Goal: Task Accomplishment & Management: Use online tool/utility

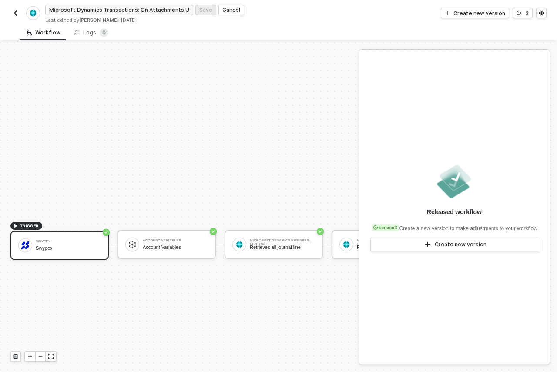
scroll to position [201, 0]
click at [12, 14] on img "button" at bounding box center [15, 13] width 7 height 7
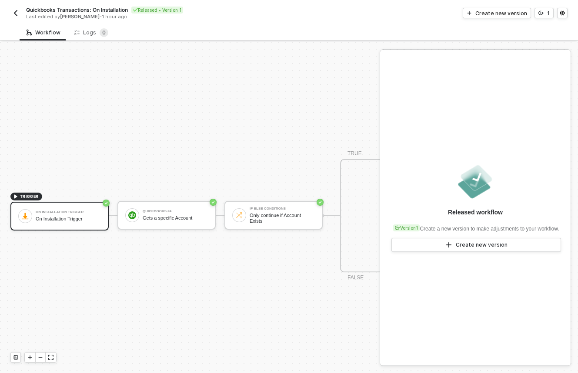
scroll to position [23, 0]
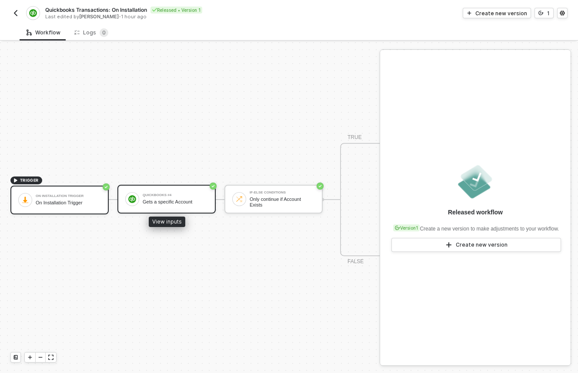
click at [162, 199] on div "Gets a specific Account" at bounding box center [175, 202] width 65 height 6
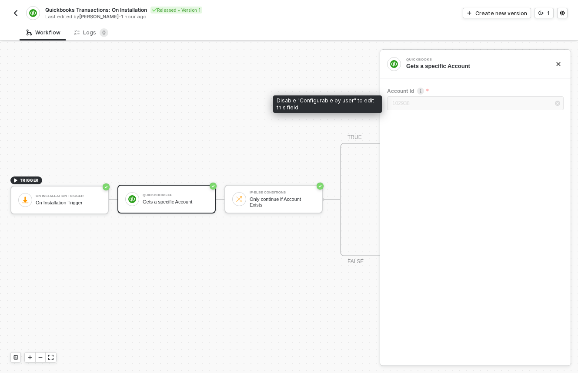
click at [396, 103] on div "102938" at bounding box center [475, 104] width 177 height 16
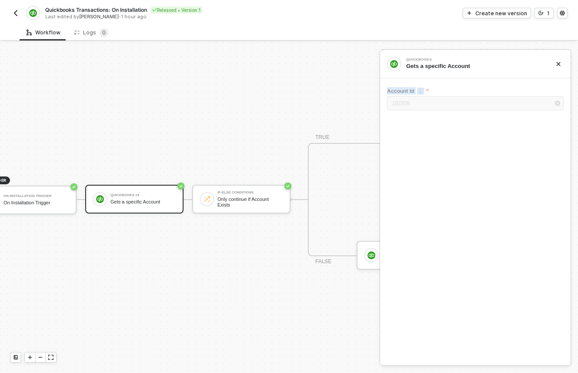
scroll to position [23, 70]
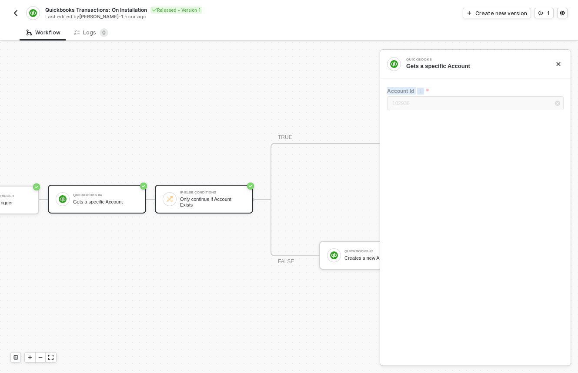
click at [217, 203] on div "If-Else Conditions Only continue if Account Exists" at bounding box center [204, 199] width 98 height 29
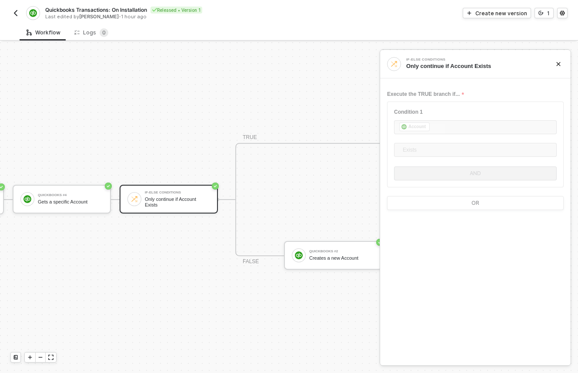
scroll to position [23, 167]
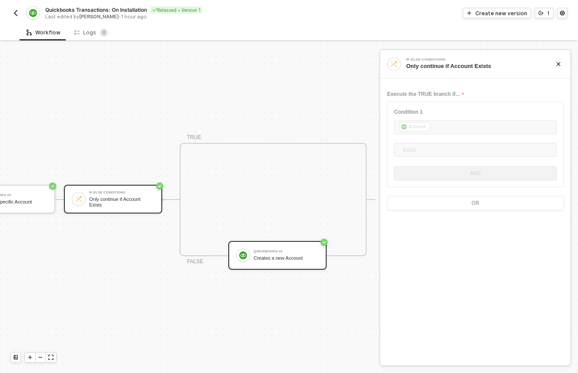
click at [272, 258] on div "QuickBooks #2 Creates a new Account" at bounding box center [278, 255] width 98 height 29
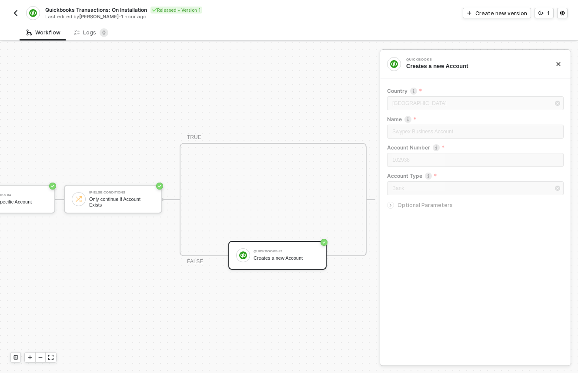
click at [15, 12] on img "button" at bounding box center [15, 13] width 7 height 7
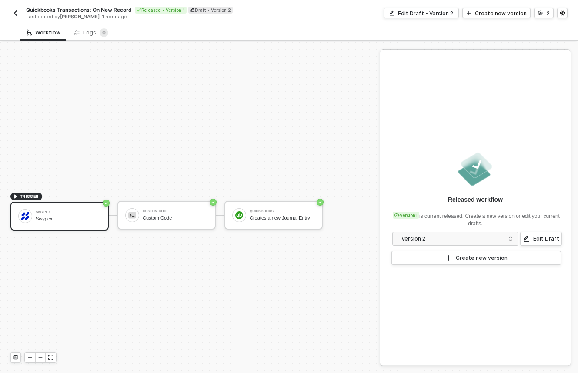
scroll to position [16, 0]
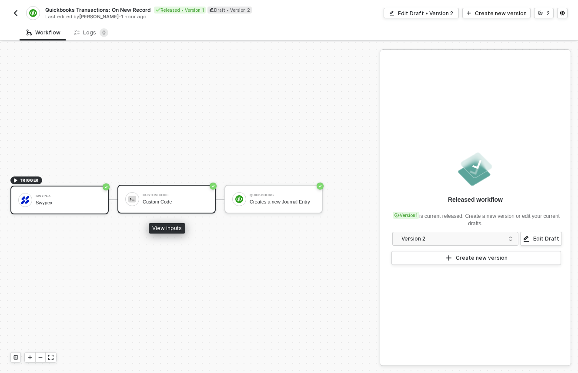
click at [183, 203] on div "Custom Code" at bounding box center [175, 202] width 65 height 6
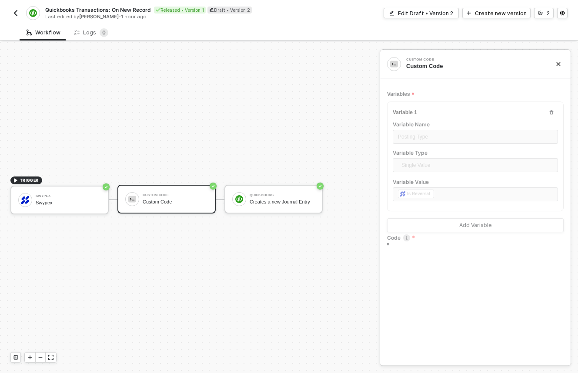
type textarea "return { postingType: inputData.isReversal ? 'Credit' : 'Debit' };"
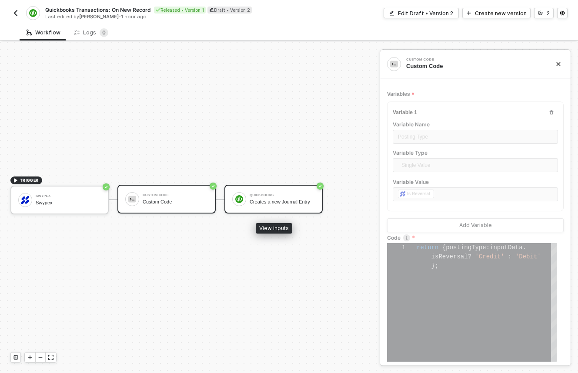
click at [303, 201] on div "Creates a new Journal Entry" at bounding box center [282, 202] width 65 height 6
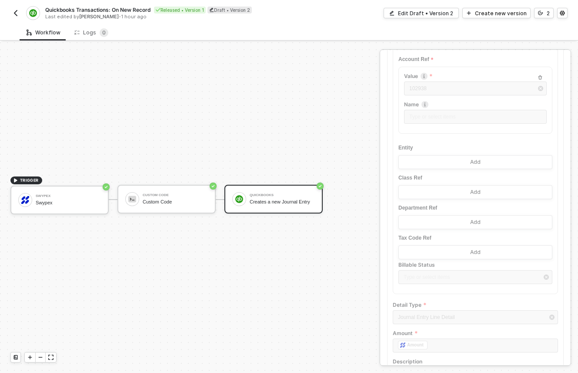
scroll to position [362, 0]
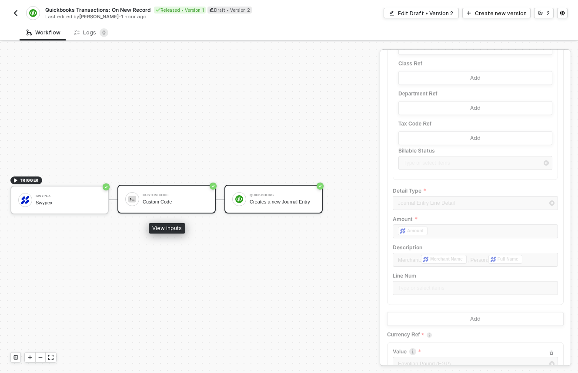
click at [149, 194] on div "Custom Code" at bounding box center [175, 194] width 65 height 3
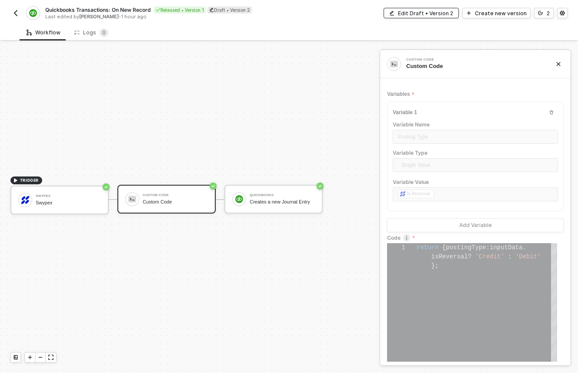
click at [431, 17] on button "Edit Draft • Version 2" at bounding box center [421, 13] width 75 height 10
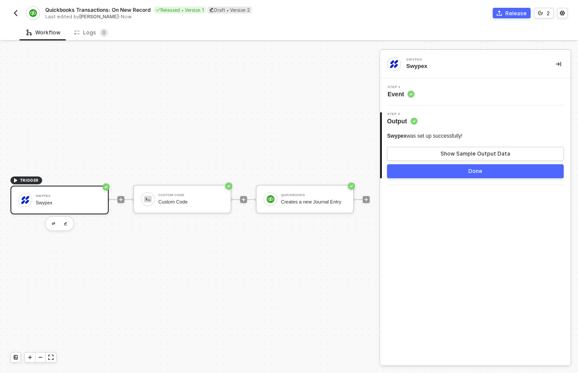
click at [399, 91] on span "Event" at bounding box center [401, 94] width 27 height 9
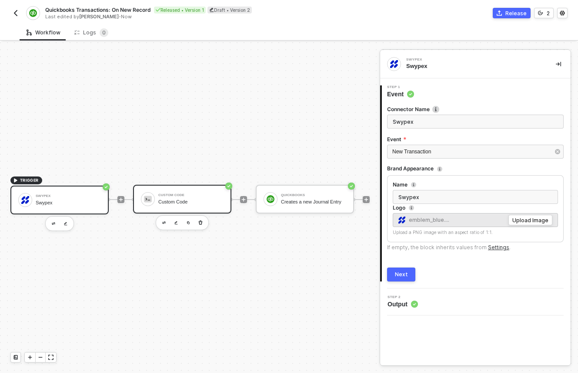
click at [202, 203] on div "Custom Code" at bounding box center [190, 202] width 65 height 6
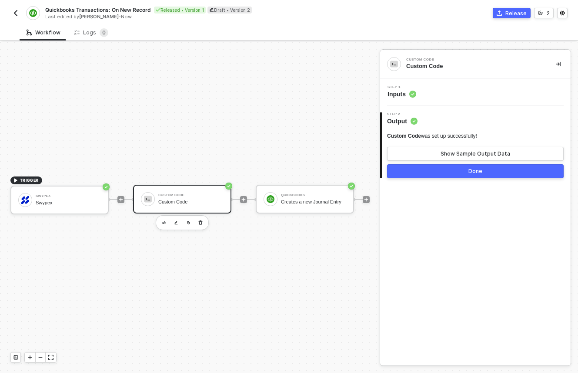
click at [407, 91] on span "Inputs" at bounding box center [402, 94] width 29 height 9
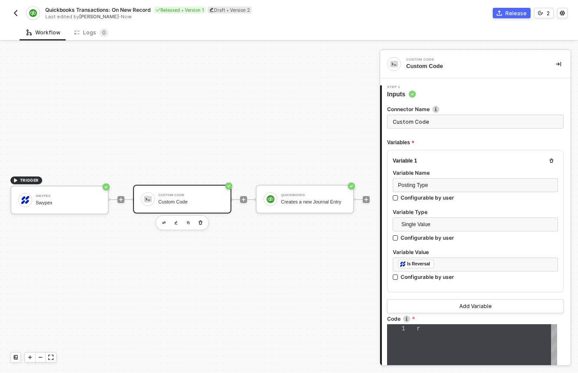
type textarea "return { postingType: inputData.isReversal ? 'Credit' : 'Debit' };"
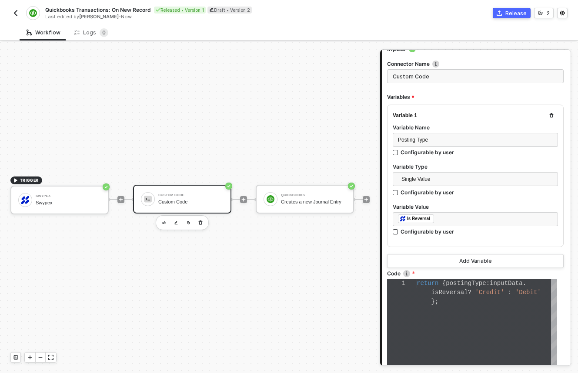
scroll to position [187, 0]
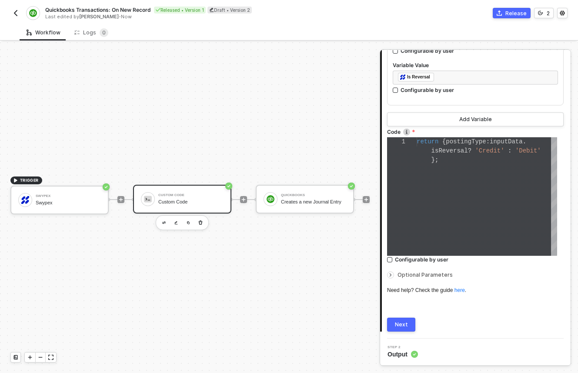
click at [407, 347] on span "Step 2" at bounding box center [403, 346] width 30 height 3
click at [399, 323] on div "Next" at bounding box center [401, 324] width 13 height 7
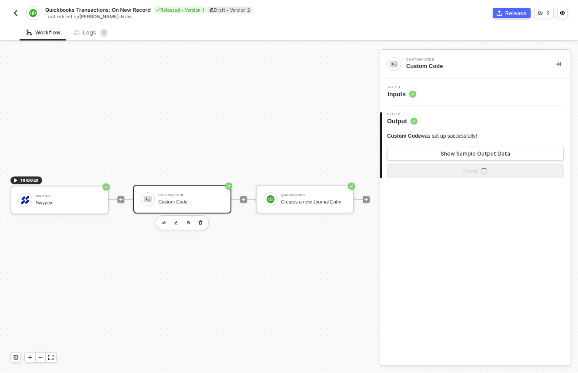
scroll to position [0, 0]
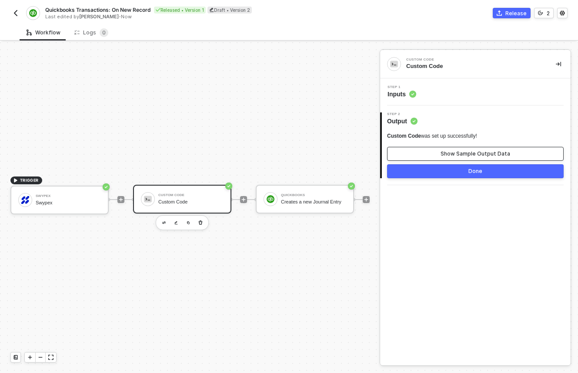
click at [451, 151] on div "Show Sample Output Data" at bounding box center [476, 153] width 70 height 7
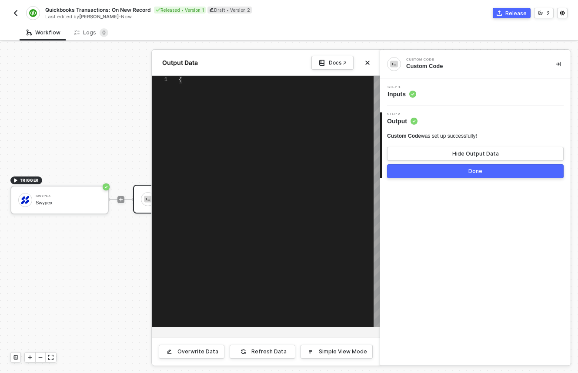
type textarea "{ "data": { "postingType": "Debit" } }"
drag, startPoint x: 191, startPoint y: 94, endPoint x: 269, endPoint y: 91, distance: 78.4
click at [366, 63] on icon "icon-close" at bounding box center [367, 62] width 5 height 5
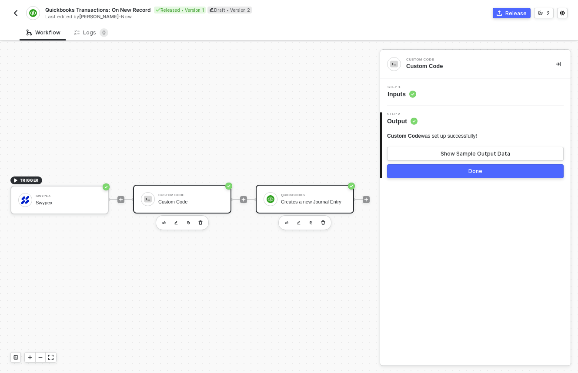
click at [278, 196] on div "QuickBooks Creates a new Journal Entry" at bounding box center [312, 199] width 69 height 17
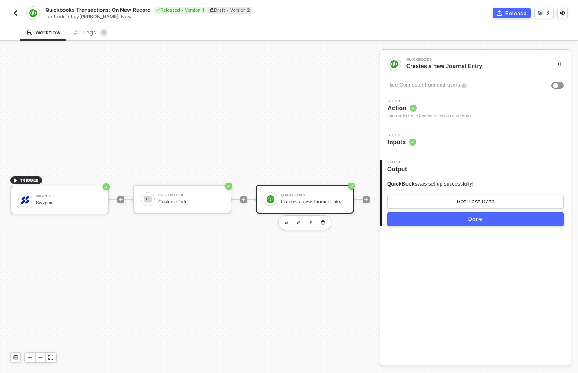
click at [431, 145] on div "Step 2 Inputs" at bounding box center [477, 139] width 188 height 13
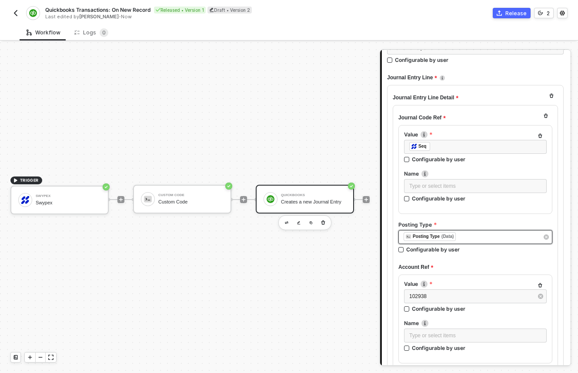
scroll to position [235, 0]
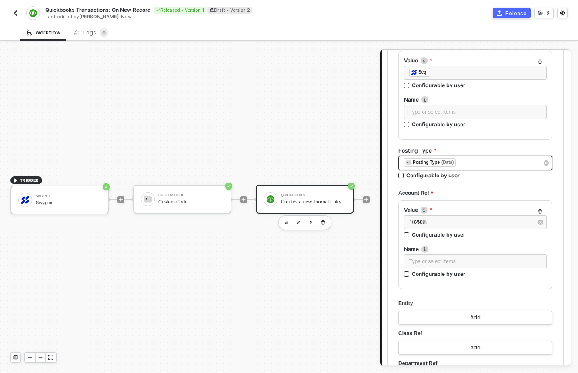
click at [474, 163] on div "﻿ ﻿ Posting Type (Data) ﻿" at bounding box center [471, 163] width 135 height 10
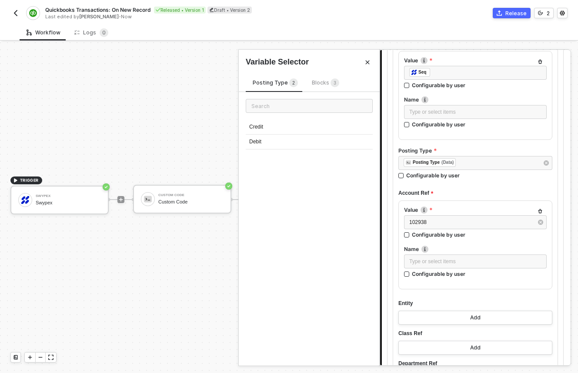
click at [319, 85] on span "Blocks 3" at bounding box center [325, 82] width 27 height 7
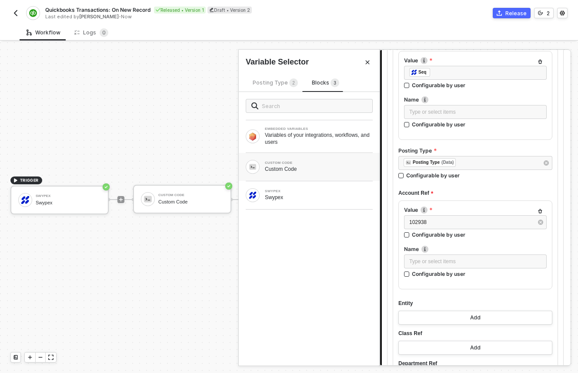
click at [292, 168] on div "Custom Code" at bounding box center [319, 168] width 108 height 7
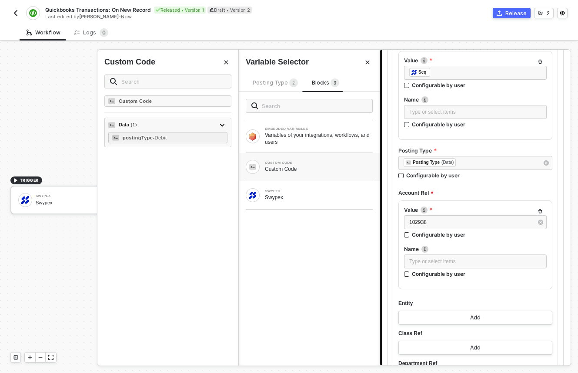
click at [221, 60] on button "Close" at bounding box center [226, 62] width 10 height 10
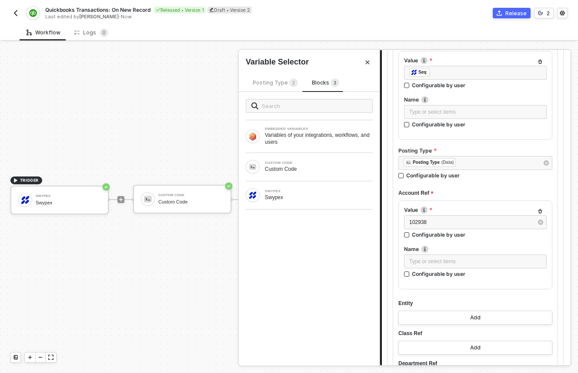
click at [371, 65] on button "Close" at bounding box center [368, 62] width 10 height 10
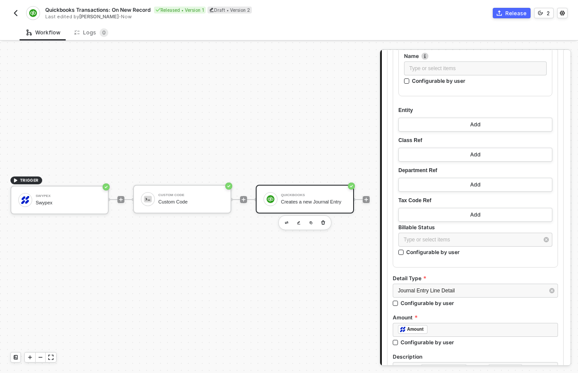
scroll to position [410, 0]
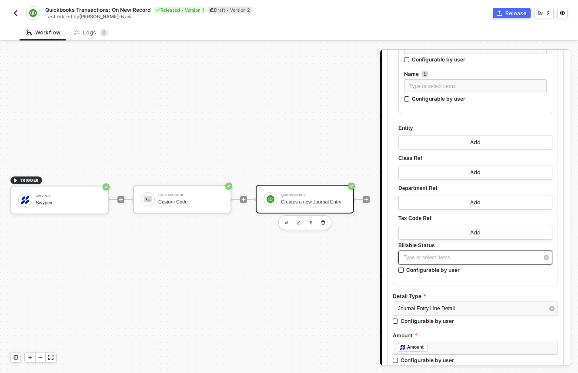
click at [463, 261] on div "Type or select items ﻿" at bounding box center [476, 257] width 154 height 14
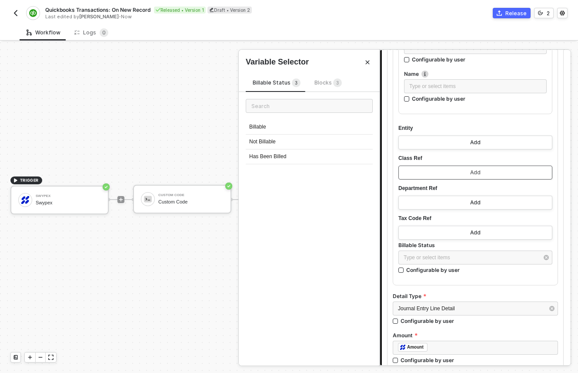
click at [487, 171] on button "Add" at bounding box center [476, 172] width 154 height 14
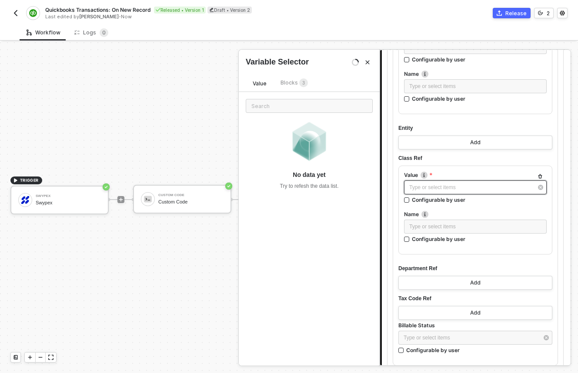
click at [457, 188] on div "Type or select items ﻿" at bounding box center [472, 187] width 124 height 8
click at [368, 62] on icon "Close" at bounding box center [367, 62] width 5 height 5
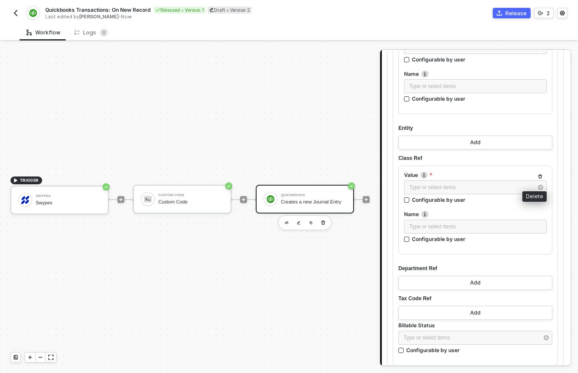
click at [538, 174] on icon "button" at bounding box center [540, 176] width 5 height 5
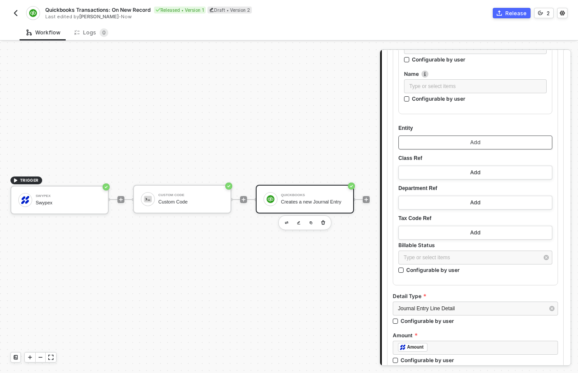
click at [474, 141] on div "Add" at bounding box center [476, 142] width 10 height 7
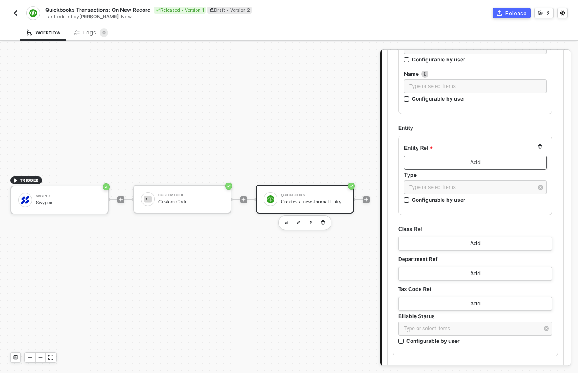
click at [471, 159] on div "Add" at bounding box center [476, 162] width 10 height 7
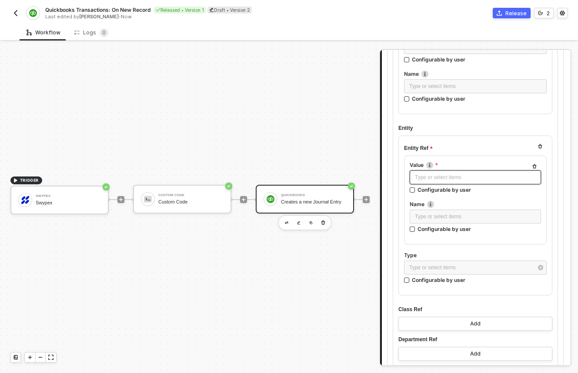
click at [464, 174] on div "Type or select items ﻿" at bounding box center [475, 177] width 121 height 8
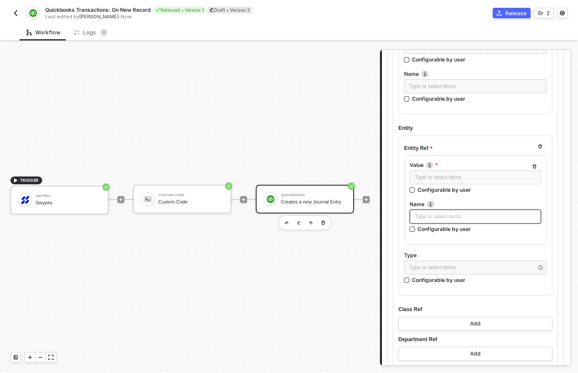
click at [457, 208] on div "Name" at bounding box center [475, 204] width 131 height 9
click at [537, 141] on button "button" at bounding box center [540, 146] width 10 height 10
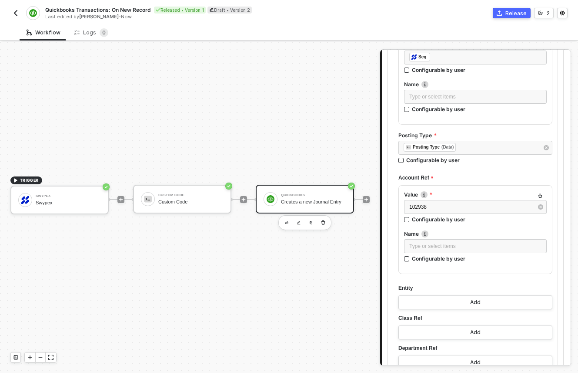
scroll to position [328, 0]
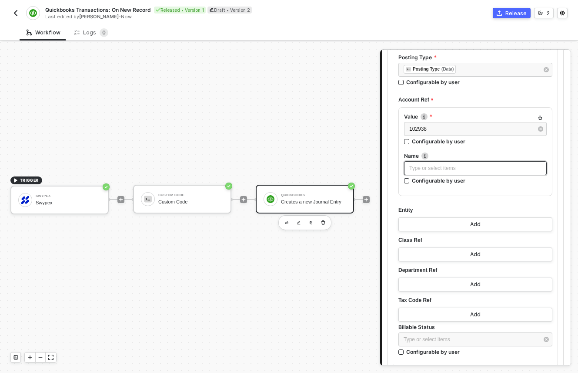
click at [480, 169] on div "Type or select items ﻿" at bounding box center [476, 168] width 132 height 8
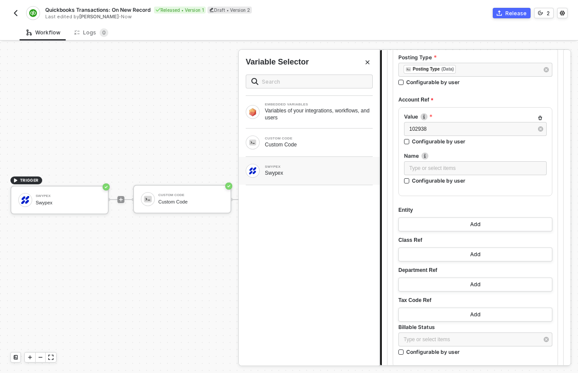
click at [333, 177] on div "SWYPEX Swypex" at bounding box center [309, 171] width 127 height 14
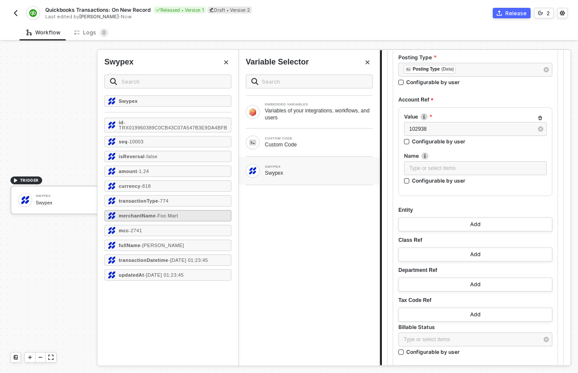
click at [196, 221] on div "merchantName - Foo Mart" at bounding box center [167, 215] width 127 height 11
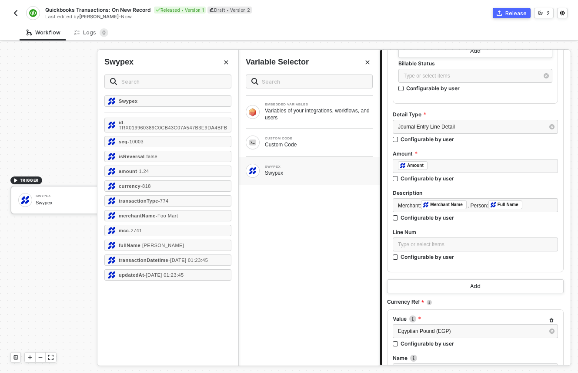
scroll to position [608, 0]
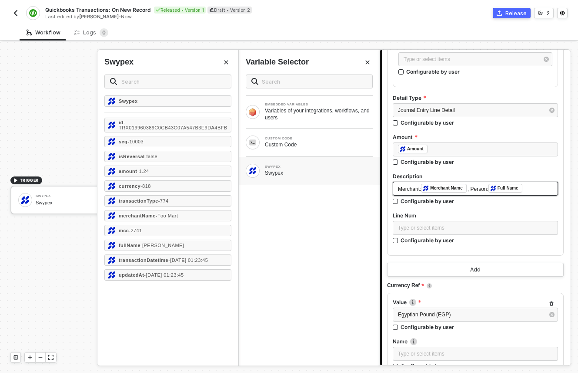
click at [538, 192] on div "Merchant: ﻿ Merchant Name , Person: ﻿ Full Name ﻿" at bounding box center [475, 189] width 155 height 10
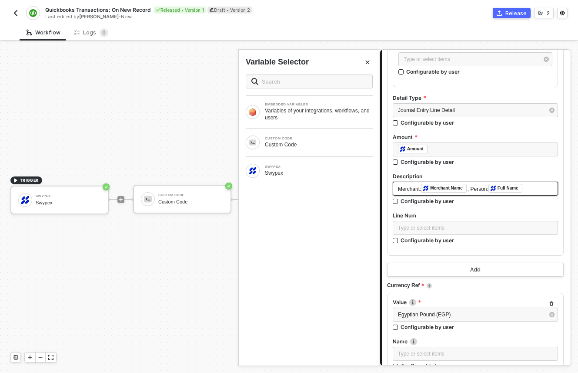
click at [545, 194] on div "Merchant: ﻿ Merchant Name , Person: ﻿ Full Name ﻿" at bounding box center [475, 189] width 165 height 14
click at [287, 172] on div "Swypex" at bounding box center [319, 172] width 108 height 7
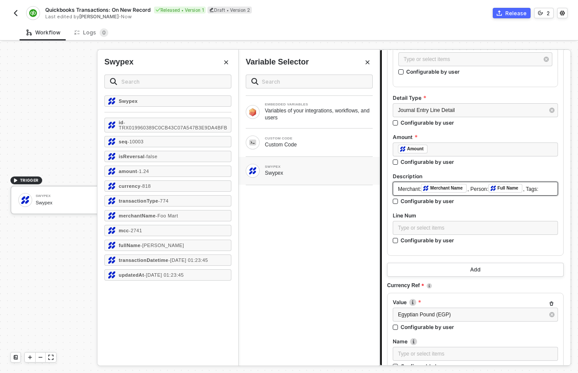
click at [532, 193] on div "Merchant: ﻿ Merchant Name , Person: ﻿ Full Name , Tags:" at bounding box center [475, 189] width 155 height 10
click at [550, 172] on label "Description" at bounding box center [475, 175] width 165 height 7
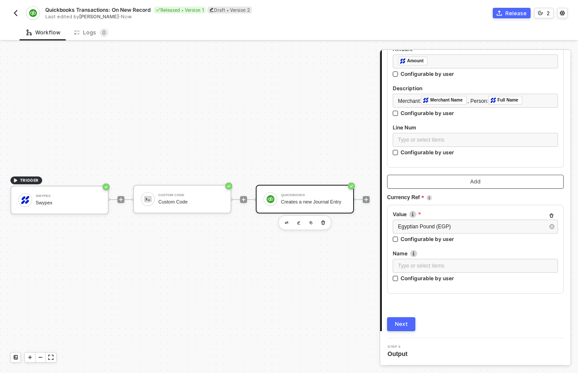
click at [471, 184] on div "Add" at bounding box center [476, 181] width 10 height 7
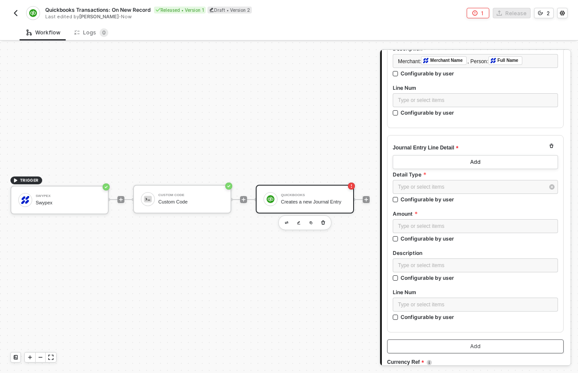
scroll to position [711, 0]
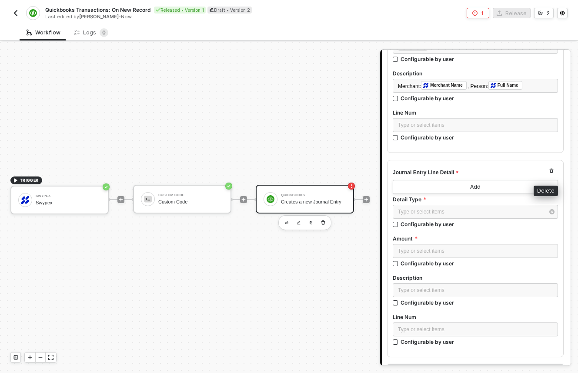
click at [549, 169] on icon "button" at bounding box center [551, 170] width 5 height 5
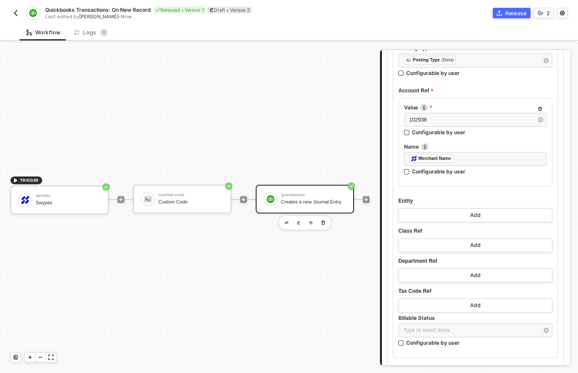
scroll to position [175, 0]
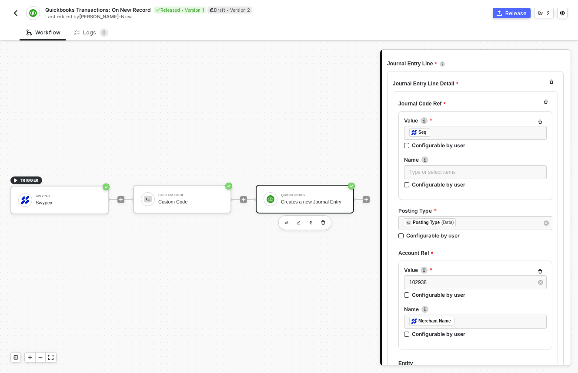
click at [284, 99] on div "TRIGGER Swypex Swypex Custom Code Custom Code QuickBooks Creates a new Journal …" at bounding box center [188, 199] width 376 height 346
click at [509, 11] on div "Release" at bounding box center [516, 13] width 21 height 7
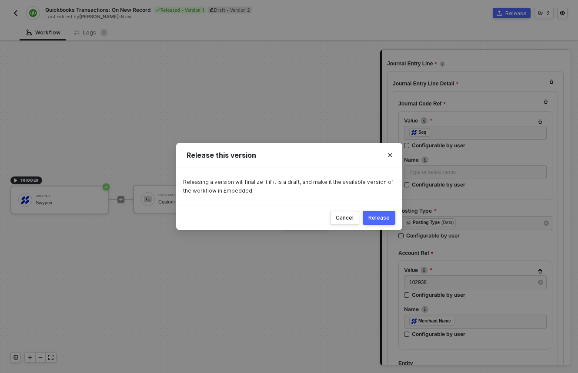
click at [385, 219] on div "Release" at bounding box center [379, 217] width 21 height 7
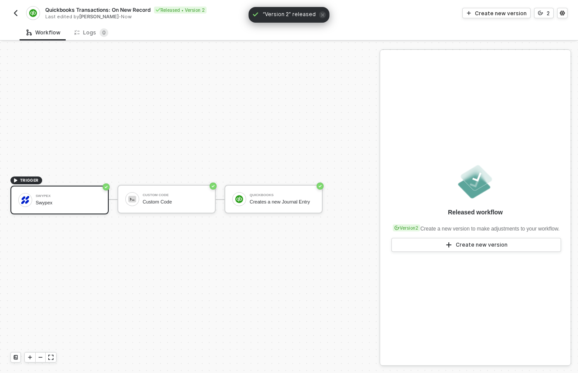
click at [296, 104] on div "TRIGGER Swypex Swypex Custom Code Custom Code QuickBooks Creates a new Journal …" at bounding box center [188, 199] width 376 height 346
click at [17, 10] on img "button" at bounding box center [15, 13] width 7 height 7
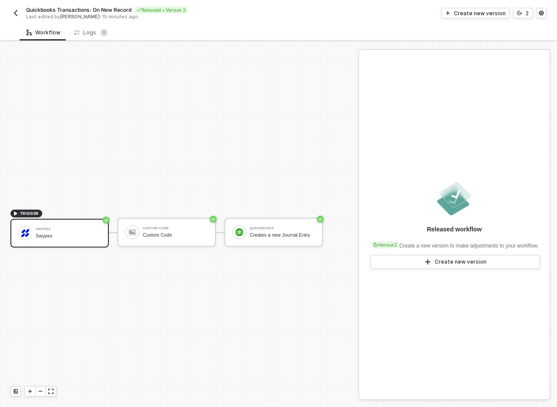
scroll to position [16, 0]
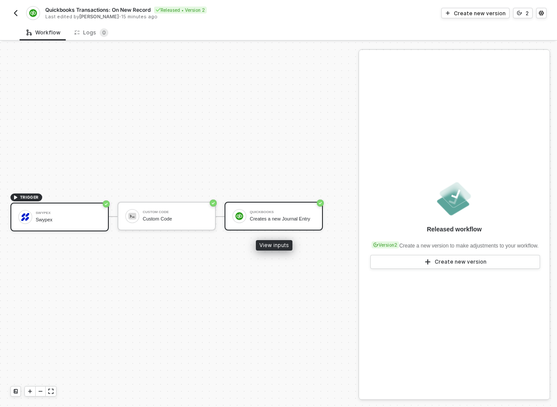
click at [248, 225] on div "QuickBooks Creates a new Journal Entry" at bounding box center [274, 216] width 98 height 29
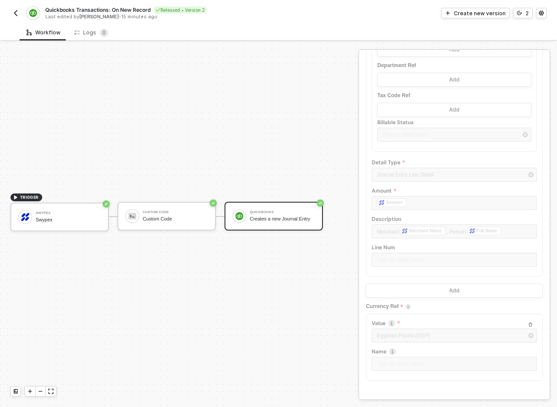
scroll to position [390, 0]
click at [17, 17] on button "button" at bounding box center [15, 13] width 10 height 10
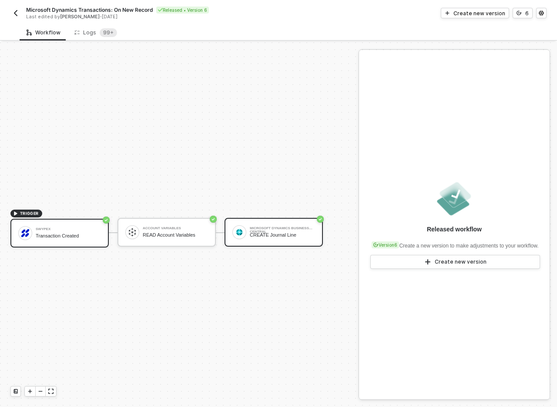
scroll to position [16, 0]
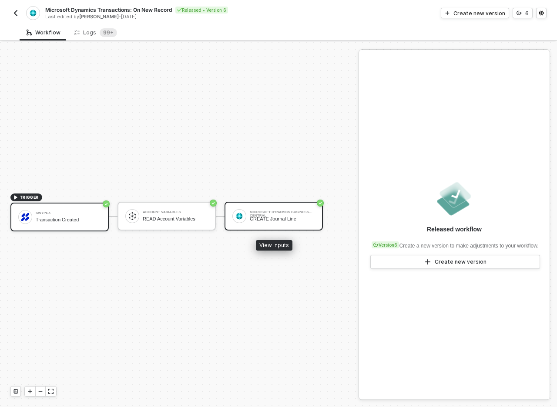
click at [270, 225] on div "Microsoft Dynamics Business Central CREATE Journal Line" at bounding box center [274, 216] width 98 height 29
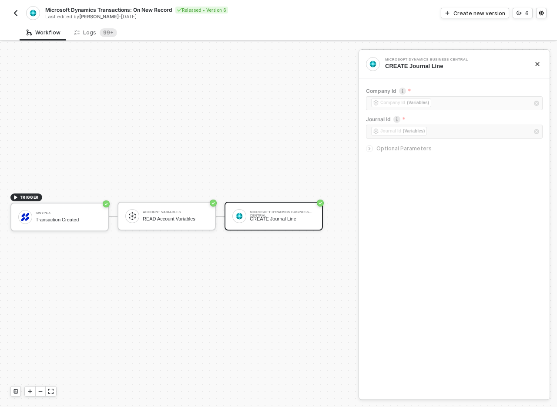
click at [388, 149] on span "Optional Parameters" at bounding box center [404, 148] width 55 height 7
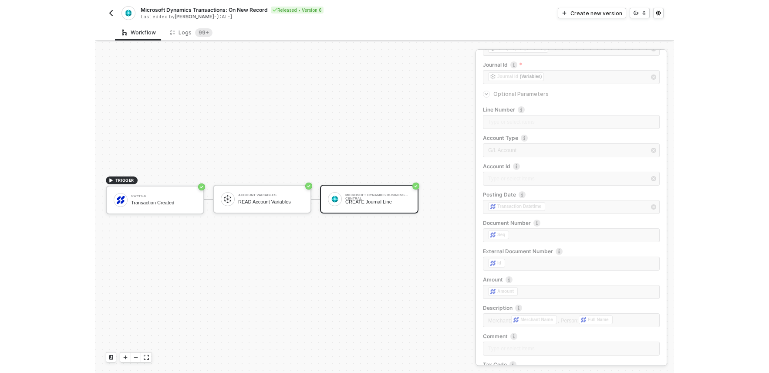
scroll to position [54, 0]
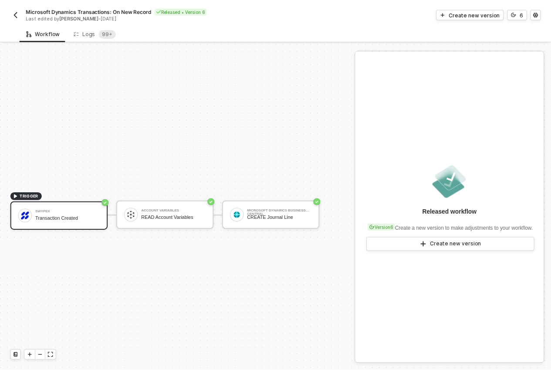
scroll to position [16, 0]
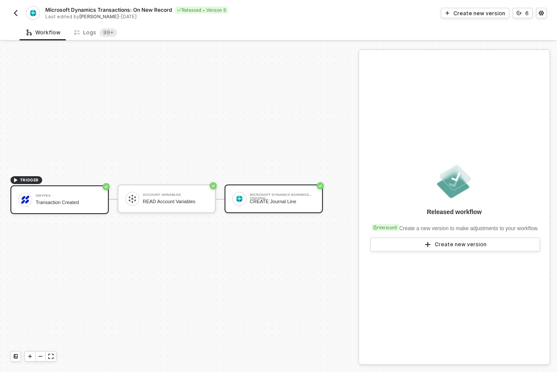
click at [286, 208] on div "Microsoft Dynamics Business Central CREATE Journal Line" at bounding box center [274, 199] width 98 height 29
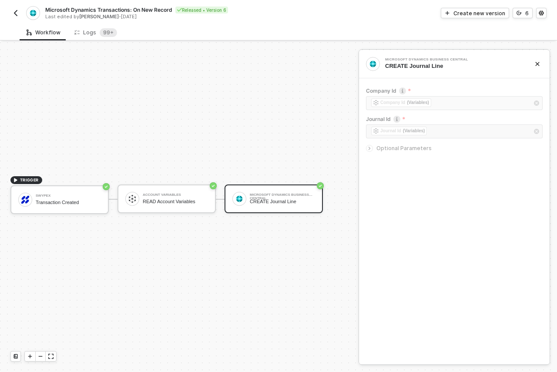
click at [389, 148] on span "Optional Parameters" at bounding box center [404, 148] width 55 height 7
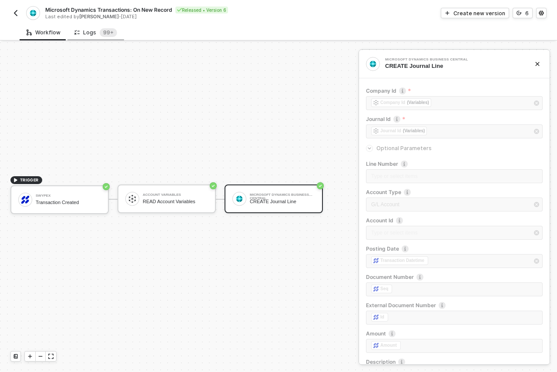
click at [93, 29] on div "Logs 99+" at bounding box center [95, 32] width 43 height 9
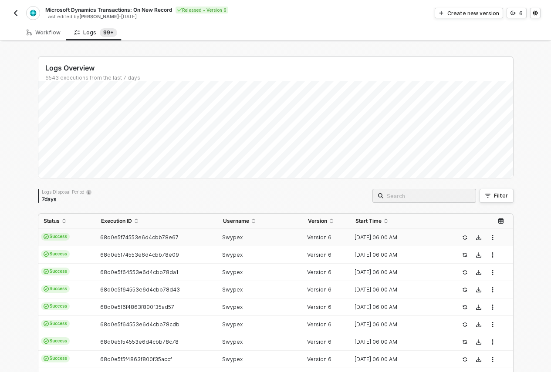
click at [201, 242] on td "68d0e5f74553e6d4cbb78e67" at bounding box center [157, 237] width 122 height 17
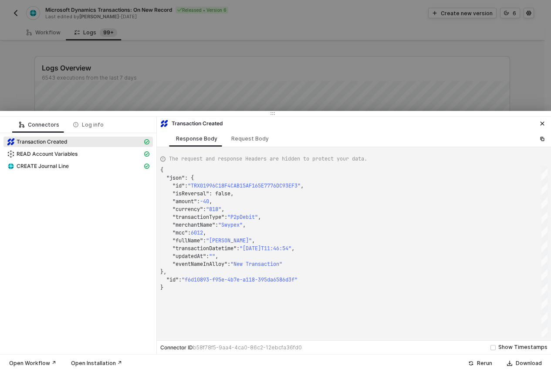
scroll to position [78, 0]
click at [93, 165] on div "CREATE Journal Line" at bounding box center [74, 166] width 135 height 8
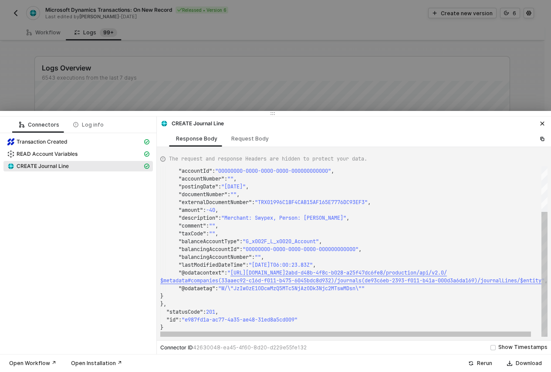
click at [198, 192] on span ""documentNumber"" at bounding box center [202, 194] width 49 height 7
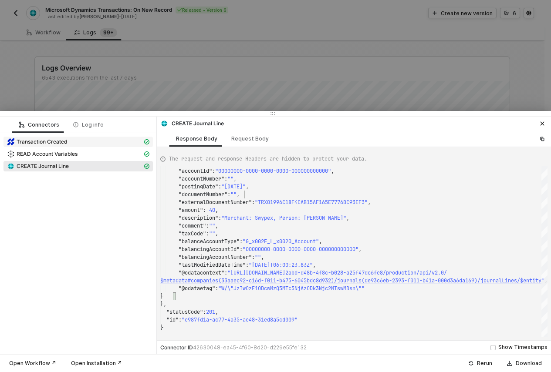
click at [101, 143] on div "Transaction Created" at bounding box center [74, 142] width 135 height 8
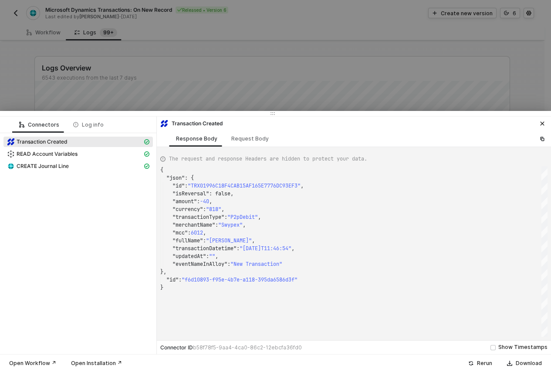
scroll to position [0, 0]
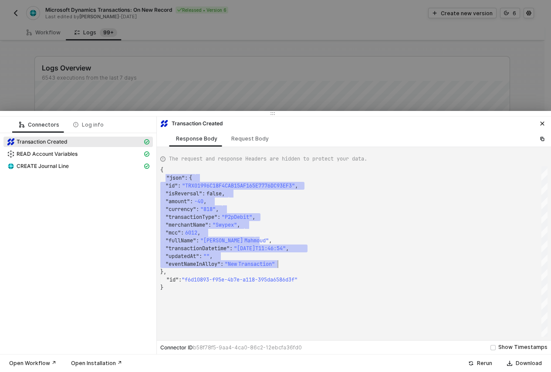
drag, startPoint x: 173, startPoint y: 181, endPoint x: 312, endPoint y: 262, distance: 160.5
type textarea "{ "json": { "id": "TRX01996C18F4CAB15AF165E7776DC93EF3", "isReversal": false, "…"
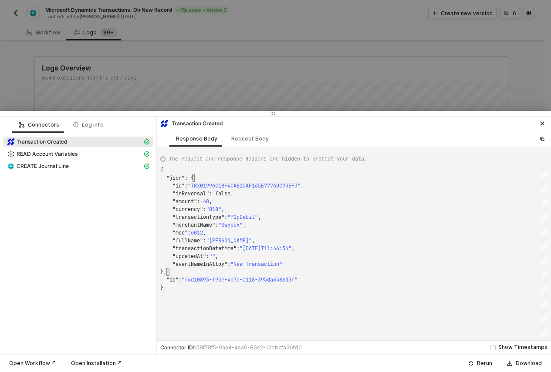
click at [247, 72] on div at bounding box center [275, 186] width 551 height 372
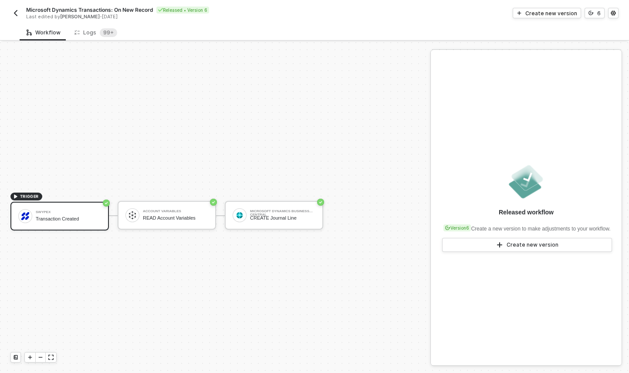
scroll to position [16, 0]
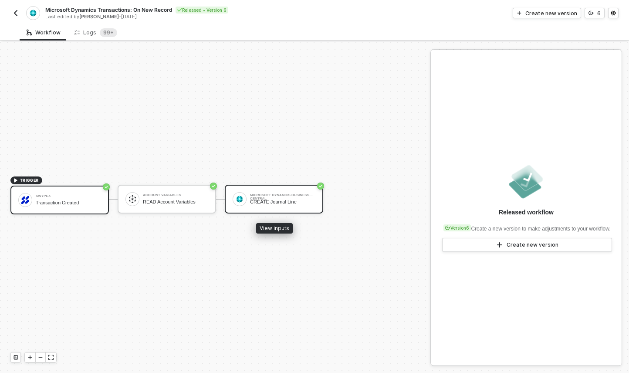
click at [262, 193] on div "Microsoft Dynamics Business Central" at bounding box center [282, 194] width 65 height 3
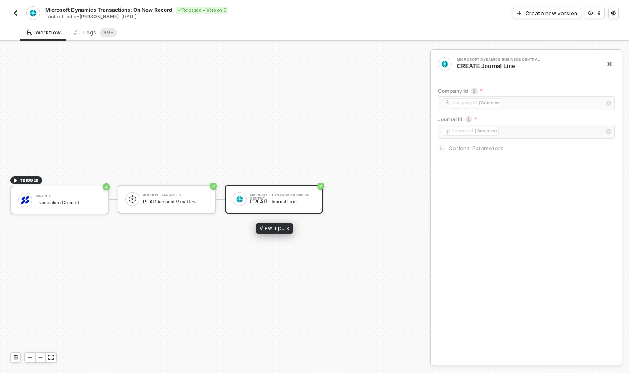
click at [305, 204] on div "CREATE Journal Line" at bounding box center [282, 202] width 65 height 6
click at [442, 150] on icon "icon-arrow-right-small" at bounding box center [440, 148] width 5 height 5
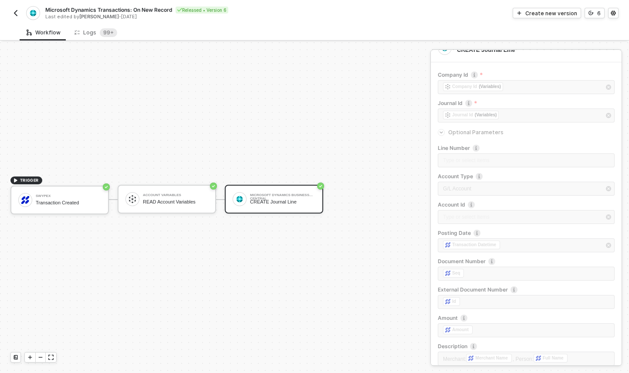
scroll to position [17, 0]
click at [178, 202] on div "READ Account Variables" at bounding box center [175, 202] width 65 height 6
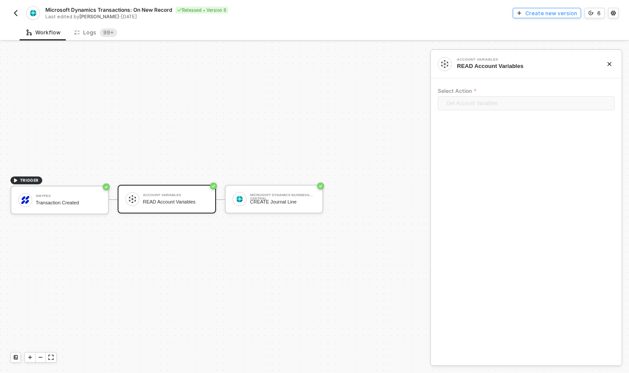
click at [541, 11] on div "Create new version" at bounding box center [551, 13] width 52 height 7
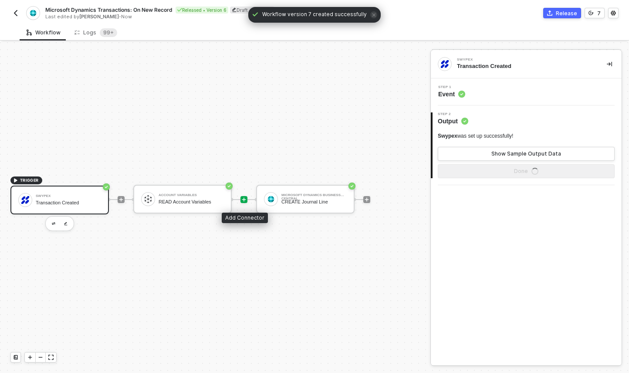
click at [243, 200] on icon "icon-play" at bounding box center [243, 199] width 5 height 5
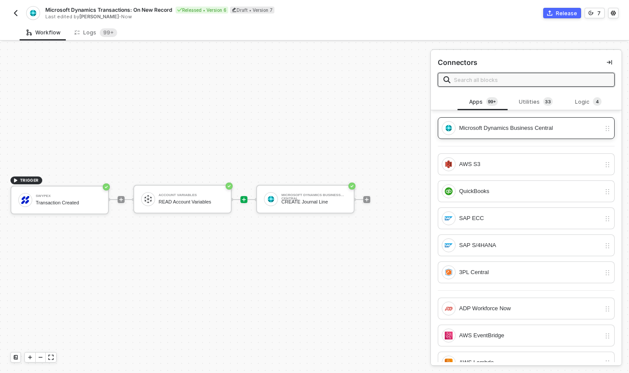
click at [495, 129] on div "Microsoft Dynamics Business Central" at bounding box center [529, 128] width 141 height 10
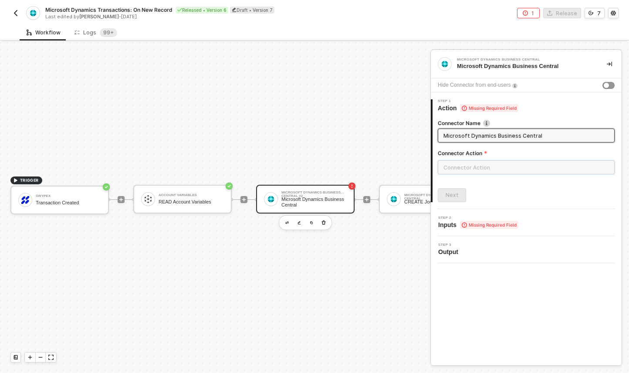
click at [467, 172] on input "text" at bounding box center [525, 167] width 177 height 14
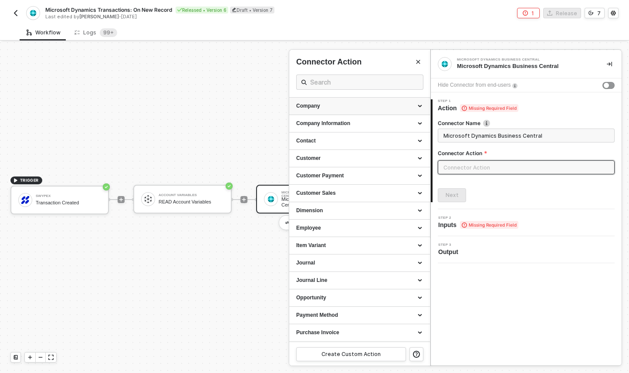
scroll to position [114, 0]
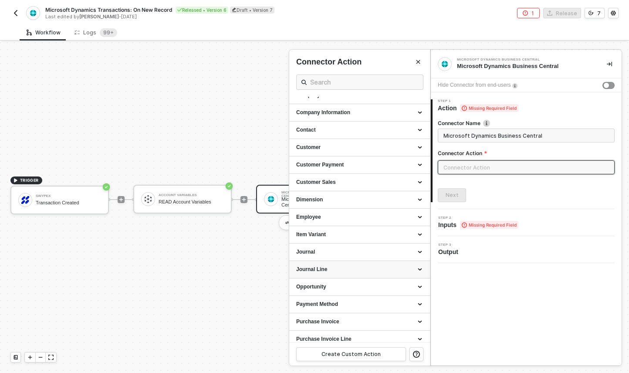
click at [386, 269] on div "Journal Line" at bounding box center [359, 269] width 127 height 7
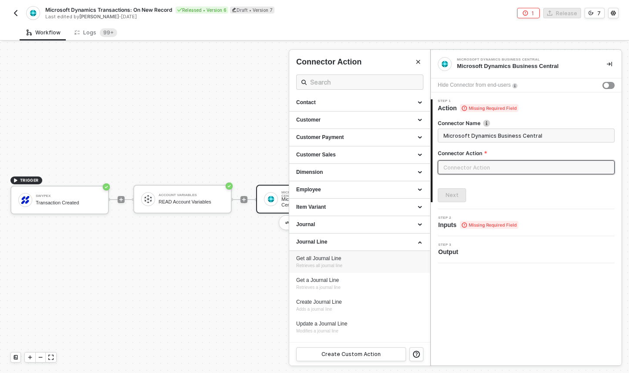
scroll to position [144, 0]
click at [340, 283] on span "Retrieves a journal line" at bounding box center [318, 285] width 44 height 5
type input "Retrieves a journal line"
type input "Journal Line - Get a Journal Line"
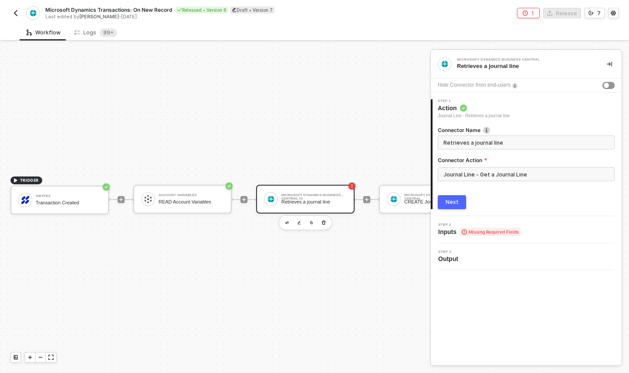
click at [458, 201] on button "Next" at bounding box center [451, 202] width 28 height 14
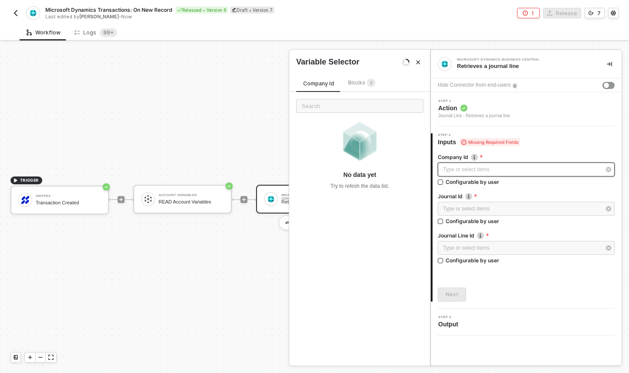
click at [505, 170] on div "Type or select items ﻿" at bounding box center [522, 169] width 158 height 8
click at [358, 87] on div "Blocks 3" at bounding box center [361, 83] width 27 height 10
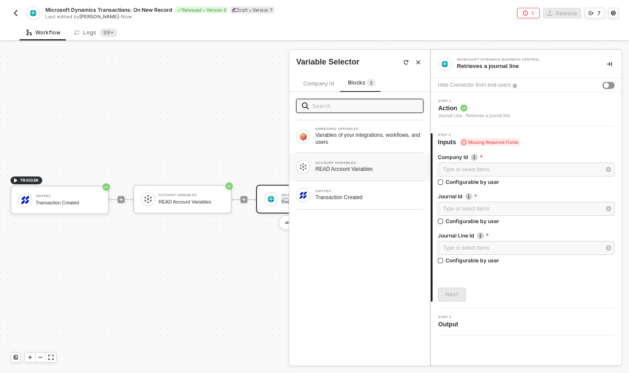
click at [362, 172] on div "ACCOUNT VARIABLES READ Account Variables" at bounding box center [359, 167] width 127 height 14
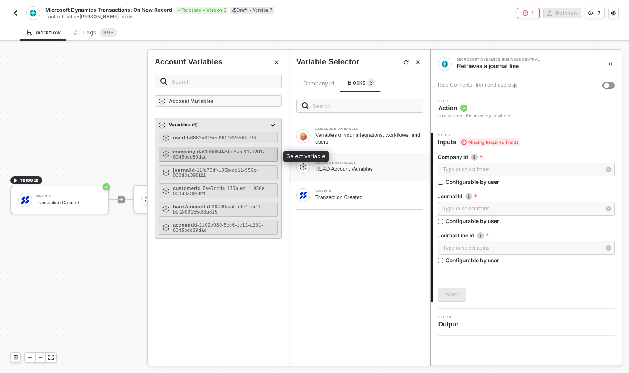
click at [246, 155] on div "companyId - d0d0d64f-5be6-ee11-a201-6045bdc89dad" at bounding box center [223, 154] width 101 height 10
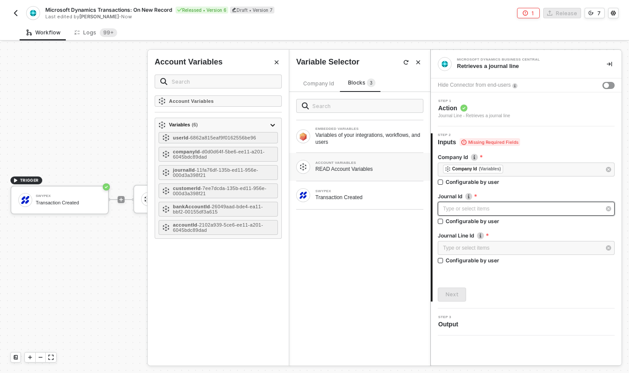
click at [450, 205] on div "Type or select items ﻿" at bounding box center [522, 209] width 158 height 8
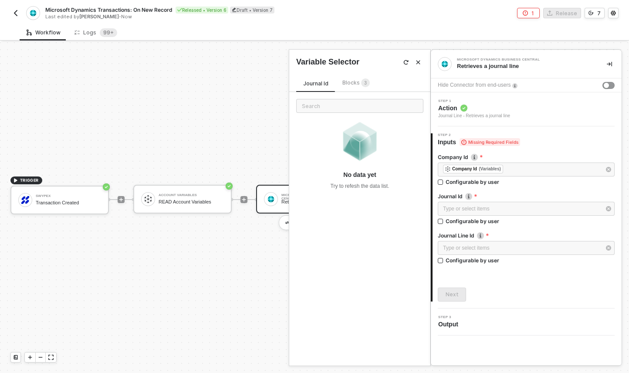
click at [364, 86] on span "3" at bounding box center [365, 83] width 3 height 9
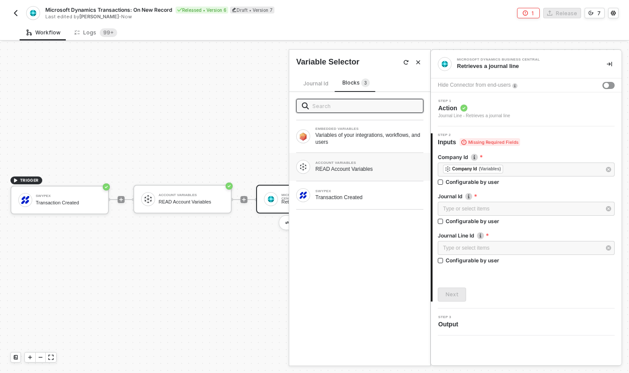
click at [340, 161] on div "ACCOUNT VARIABLES" at bounding box center [369, 162] width 108 height 3
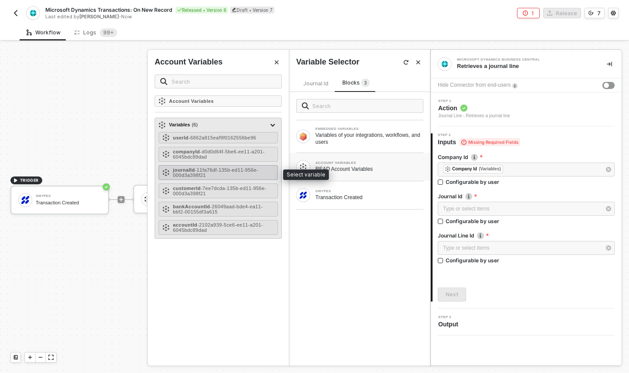
click at [229, 172] on span "- 11fa76df-135b-ed11-956e-000d3a398f21" at bounding box center [215, 172] width 85 height 10
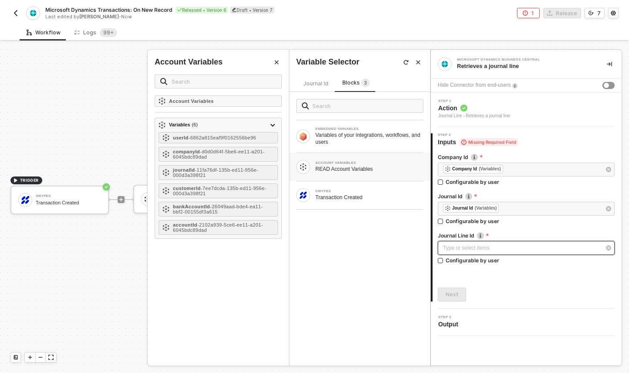
click at [493, 249] on div "Type or select items ﻿" at bounding box center [522, 248] width 158 height 8
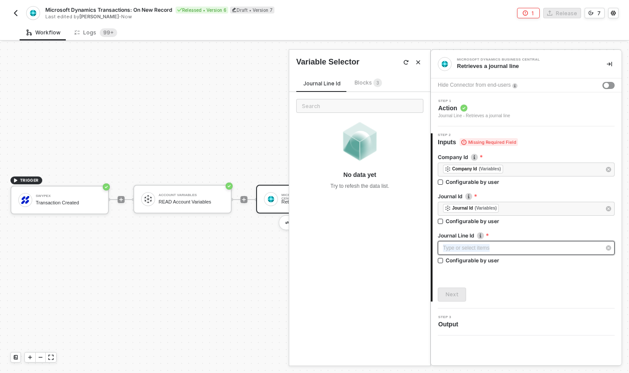
click at [493, 249] on div "Type or select items ﻿" at bounding box center [522, 248] width 158 height 8
click at [496, 247] on div "Type or select items ﻿" at bounding box center [522, 248] width 158 height 8
click at [464, 112] on div "Journal Line - Retrieves a journal line" at bounding box center [474, 115] width 72 height 7
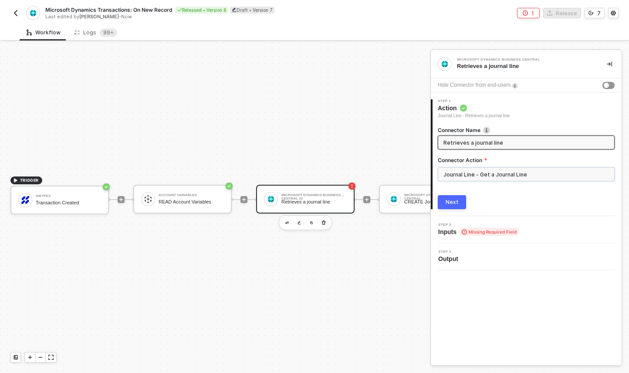
click at [489, 170] on input "Journal Line - Get a Journal Line" at bounding box center [525, 174] width 177 height 14
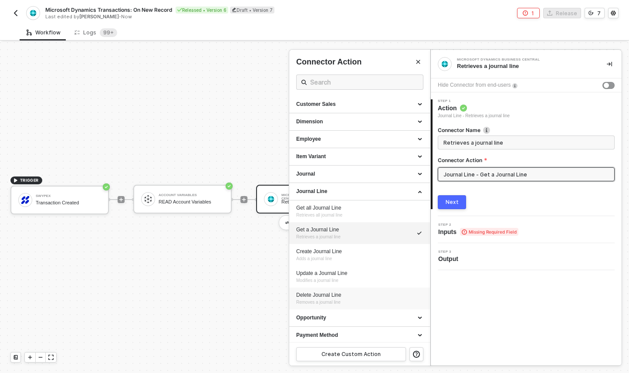
scroll to position [193, 0]
click at [505, 205] on div "Next" at bounding box center [525, 202] width 177 height 14
click at [484, 229] on span "Missing Required Field" at bounding box center [489, 232] width 58 height 8
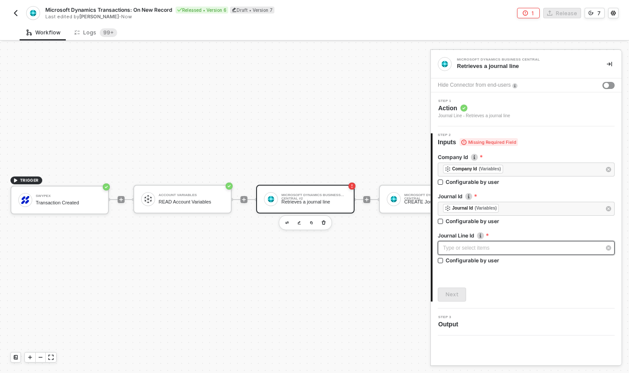
click at [499, 249] on div "Type or select items ﻿" at bounding box center [522, 248] width 158 height 8
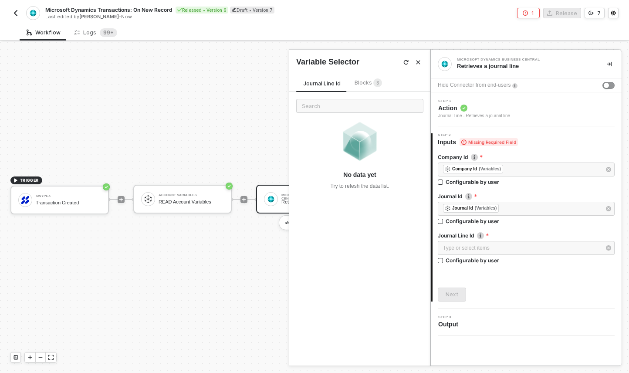
click at [371, 88] on div "Journal Line Id Blocks 3" at bounding box center [342, 85] width 93 height 14
click at [373, 82] on sup "3" at bounding box center [377, 82] width 9 height 9
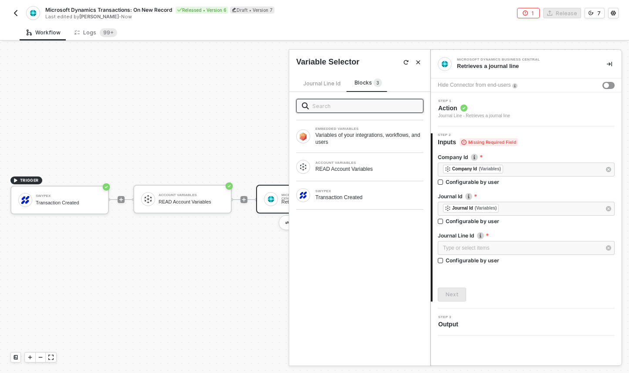
click at [456, 234] on label "Journal Line Id Specifies the journal line id" at bounding box center [525, 235] width 177 height 7
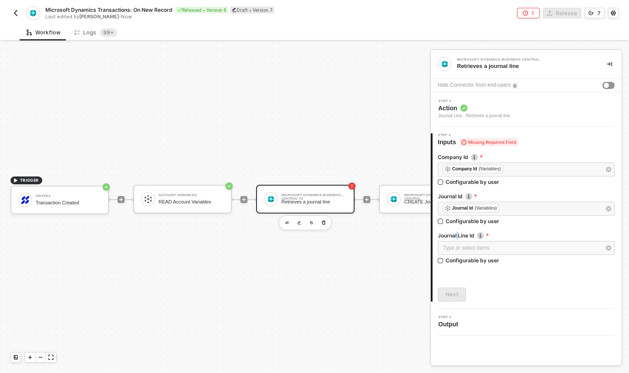
click at [456, 234] on label "Journal Line Id Specifies the journal line id" at bounding box center [525, 235] width 177 height 7
click at [11, 14] on button "button" at bounding box center [15, 13] width 10 height 10
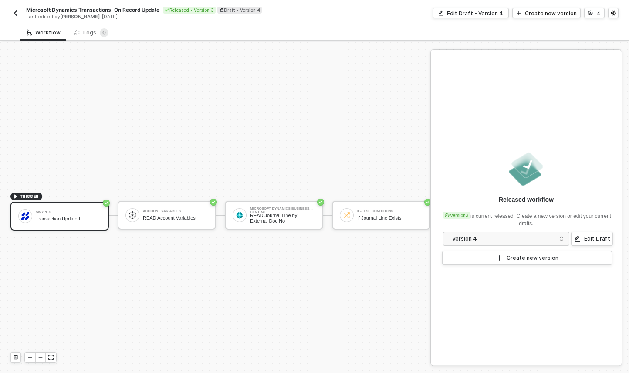
scroll to position [23, 0]
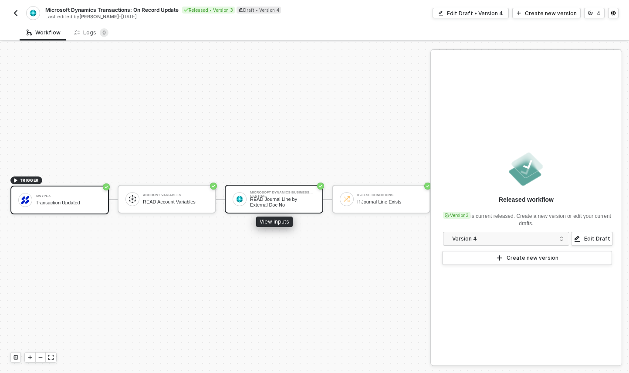
click at [292, 199] on div "READ Journal Line by External Doc No" at bounding box center [282, 201] width 65 height 11
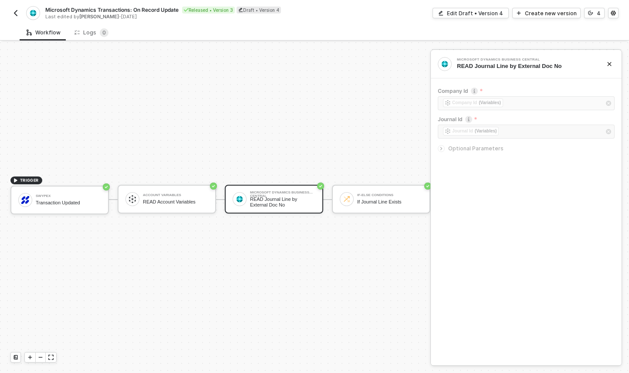
click at [494, 66] on div "READ Journal Line by External Doc No" at bounding box center [525, 66] width 136 height 8
copy div "READ Journal Line by External Doc No"
click at [255, 196] on div "READ Journal Line by External Doc No" at bounding box center [282, 201] width 65 height 11
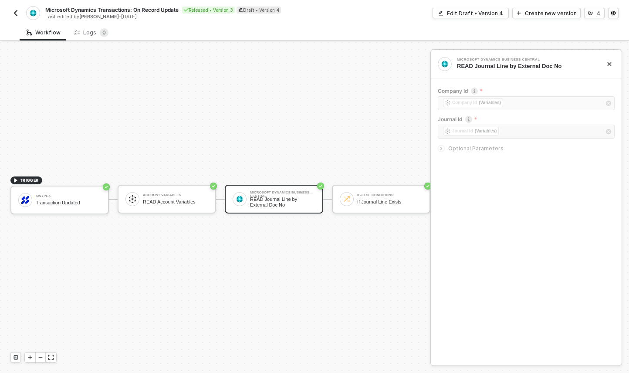
click at [442, 148] on icon "icon-arrow-right-small" at bounding box center [440, 148] width 5 height 5
drag, startPoint x: 443, startPoint y: 177, endPoint x: 536, endPoint y: 178, distance: 93.6
click at [536, 178] on div "Filter externalDocumentNumber eq ' ﻿ Id '" at bounding box center [525, 174] width 177 height 28
copy div "externalDocumentNumber eq ' ﻿ Id '"
click at [16, 13] on img "button" at bounding box center [15, 13] width 7 height 7
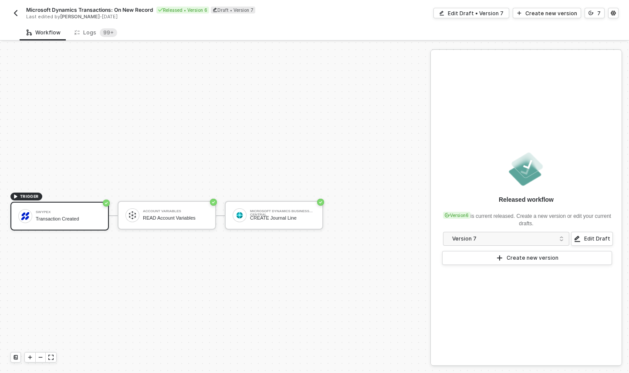
scroll to position [16, 0]
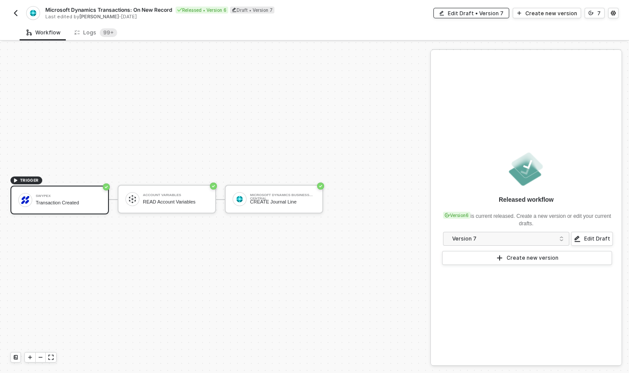
click at [490, 14] on div "Edit Draft • Version 7" at bounding box center [475, 13] width 56 height 7
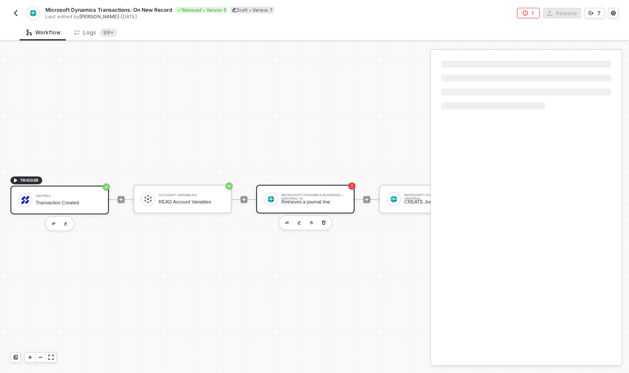
click at [289, 196] on div "Microsoft Dynamics Business Central #2" at bounding box center [313, 194] width 65 height 3
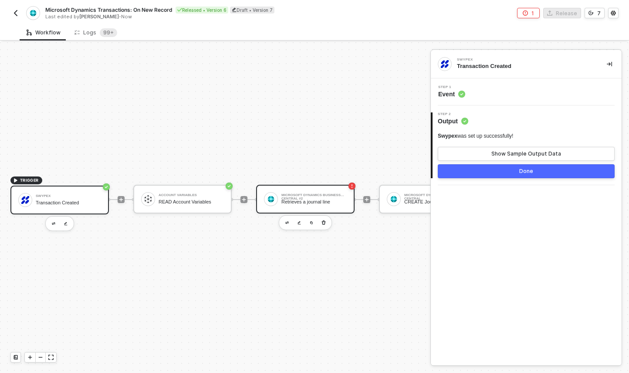
click at [323, 192] on div "Microsoft Dynamics Business Central #2 Retrieves a journal line" at bounding box center [313, 199] width 65 height 17
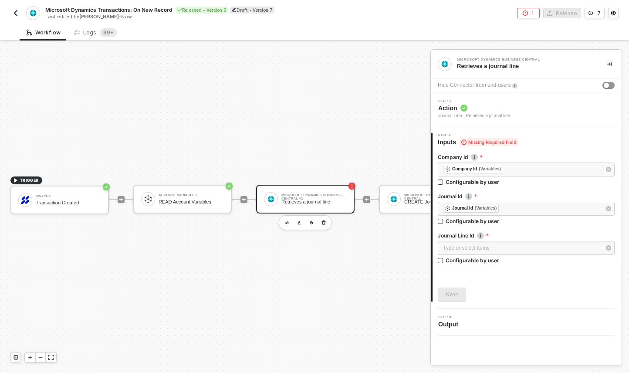
click at [481, 111] on span "Action" at bounding box center [474, 108] width 72 height 9
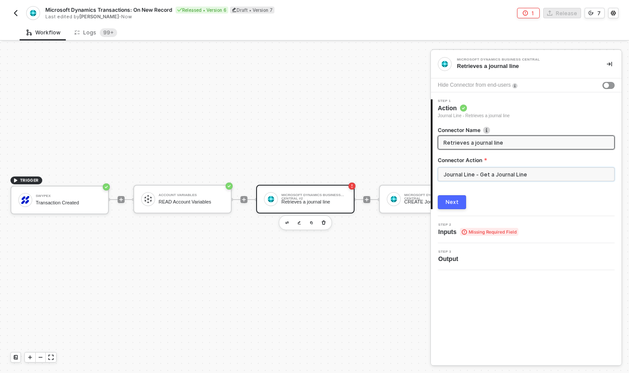
click at [483, 175] on input "Journal Line - Get a Journal Line" at bounding box center [525, 174] width 177 height 14
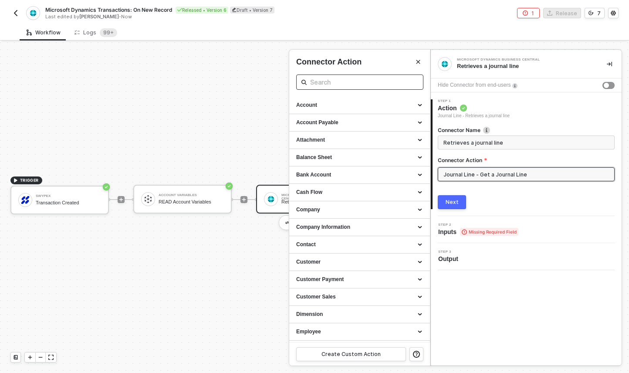
click at [356, 84] on input "text" at bounding box center [359, 82] width 99 height 11
paste input "externalDocumentNumber eq '﻿ fieldIcon Id '"
type input "externalDocumentNumber eq '﻿ fieldIcon Id '"
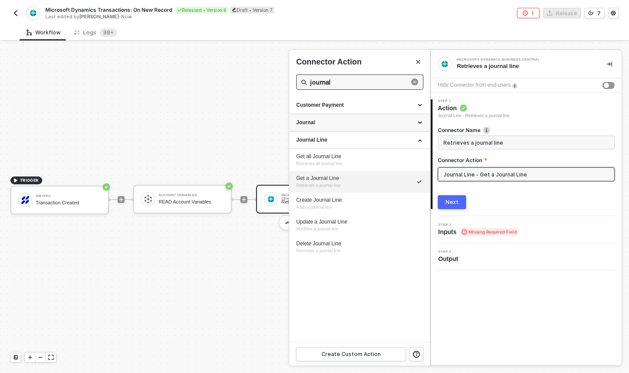
type input "journal"
click at [418, 123] on icon at bounding box center [420, 123] width 4 height 0
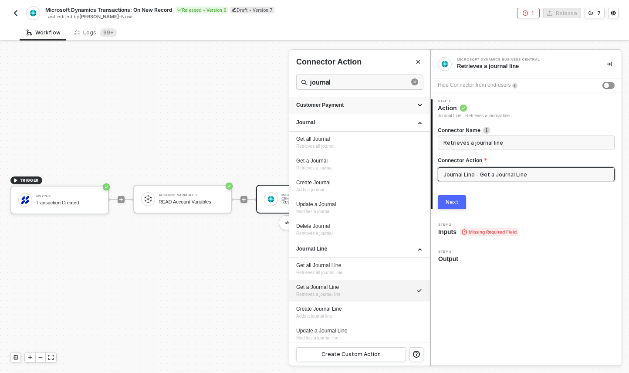
click at [415, 103] on div "Customer Payment" at bounding box center [359, 104] width 127 height 7
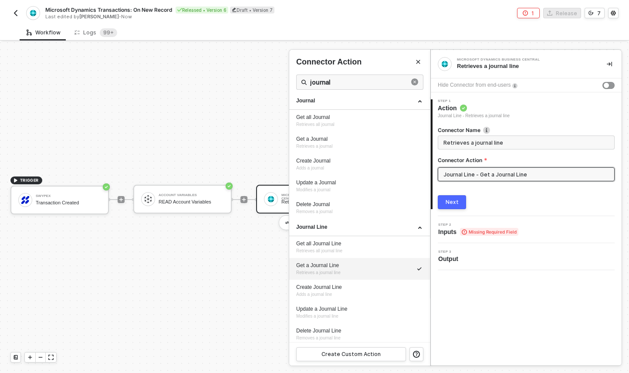
scroll to position [43, 0]
click at [367, 248] on div "Get all Journal Line Retrieves all journal line" at bounding box center [359, 247] width 127 height 14
type input "Retrieves all journal line"
type input "Journal Line - Get all Journal Line"
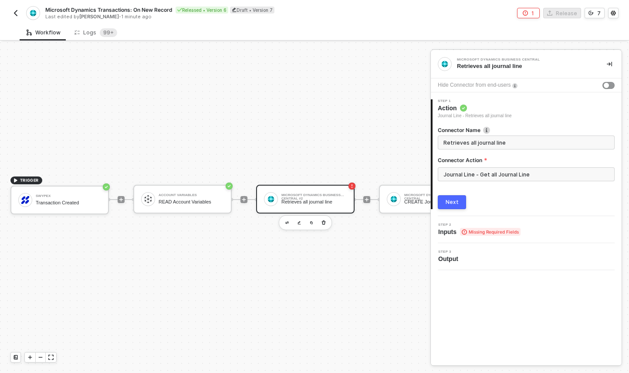
click at [481, 231] on span "Missing Required Fields" at bounding box center [490, 232] width 61 height 8
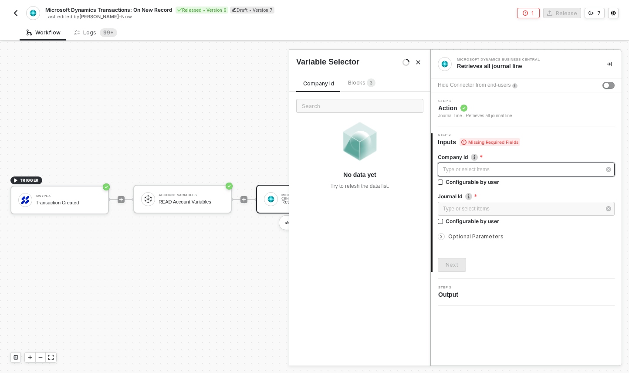
click at [512, 171] on div "Type or select items ﻿" at bounding box center [522, 169] width 158 height 8
click at [366, 87] on span "3" at bounding box center [370, 83] width 9 height 10
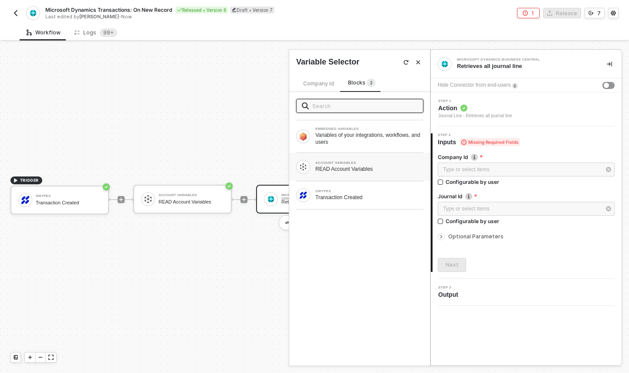
click at [378, 171] on div "READ Account Variables" at bounding box center [369, 168] width 108 height 7
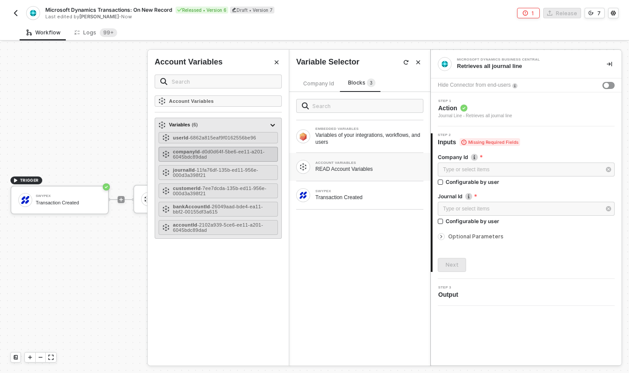
click at [236, 152] on span "- d0d0d64f-5be6-ee11-a201-6045bdc89dad" at bounding box center [219, 154] width 92 height 10
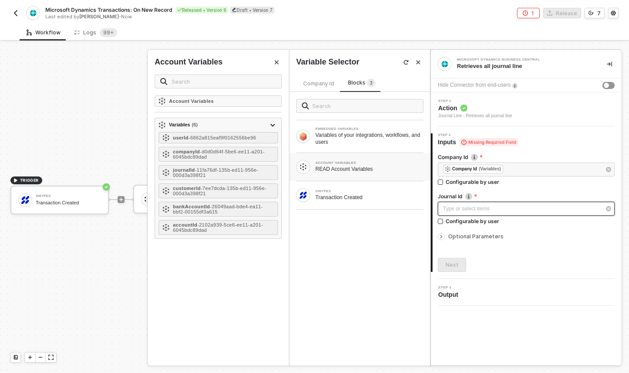
click at [477, 209] on div "Type or select items ﻿" at bounding box center [522, 209] width 158 height 8
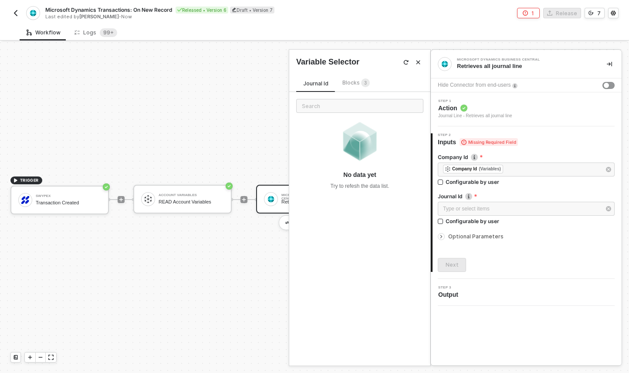
click at [356, 81] on span "Blocks 3" at bounding box center [355, 82] width 27 height 7
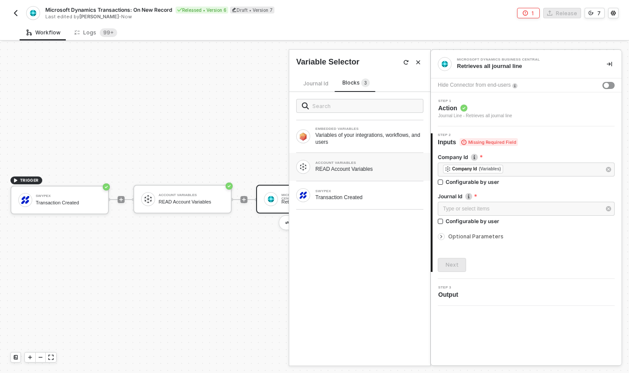
click at [364, 165] on div "READ Account Variables" at bounding box center [369, 168] width 108 height 7
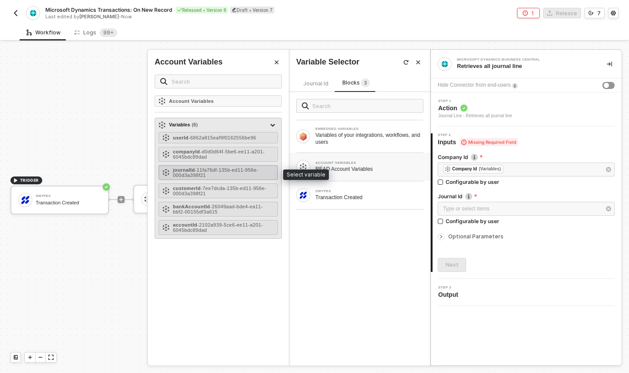
click at [241, 172] on div "journalId - 11fa76df-135b-ed11-956e-000d3a398f21" at bounding box center [223, 172] width 101 height 10
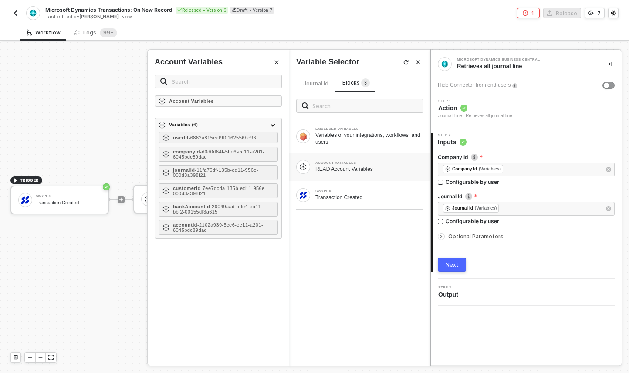
click at [459, 236] on span "Optional Parameters" at bounding box center [475, 236] width 55 height 7
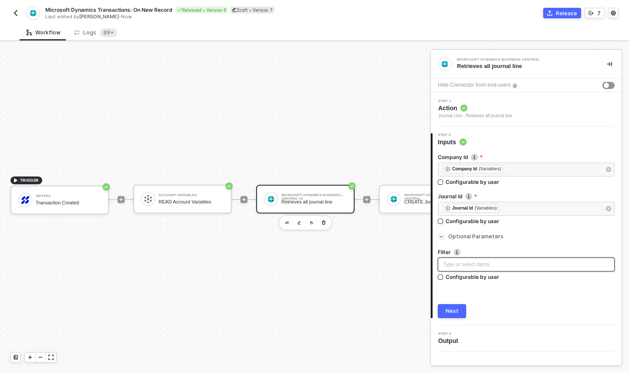
click at [471, 263] on div "Type or select items ﻿" at bounding box center [526, 264] width 166 height 8
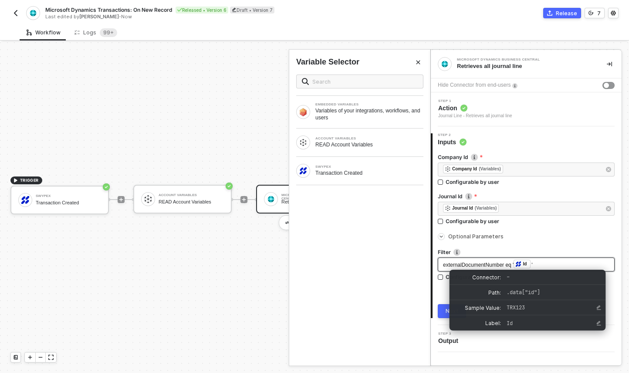
click at [548, 263] on div "externalDocumentNumber eq ' ﻿ Id '" at bounding box center [526, 264] width 166 height 10
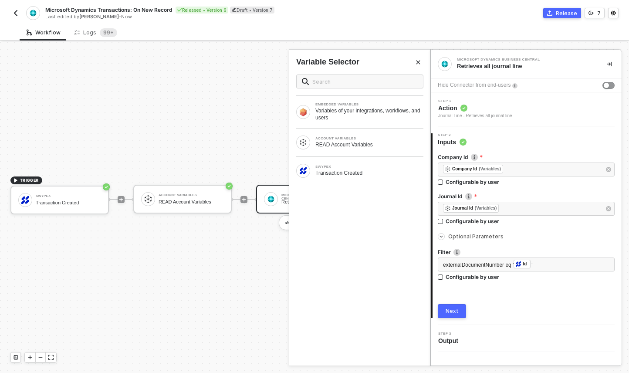
click at [458, 310] on button "Next" at bounding box center [451, 311] width 28 height 14
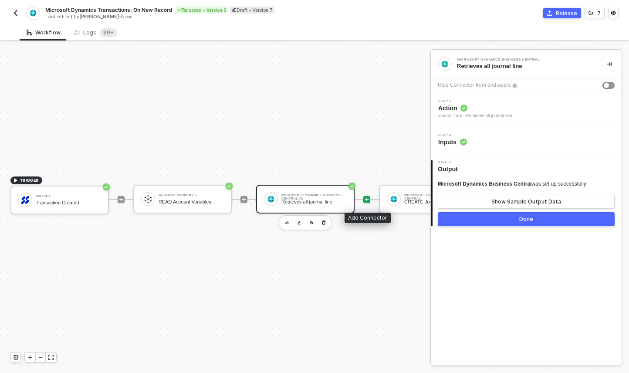
click at [367, 200] on icon "icon-play" at bounding box center [366, 199] width 5 height 5
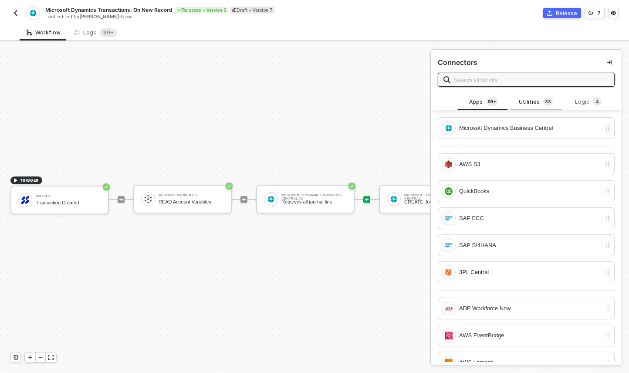
click at [535, 101] on div "Utilities 3 3" at bounding box center [535, 102] width 38 height 10
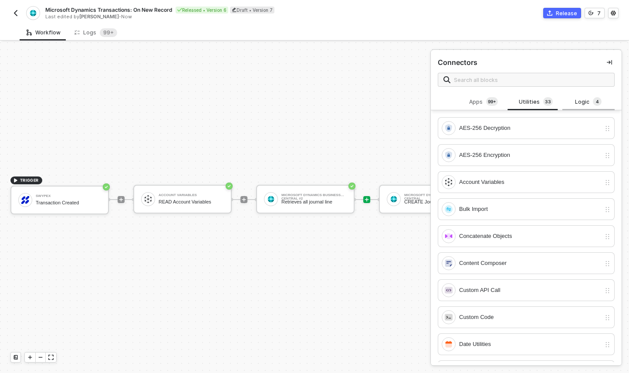
click at [573, 100] on div "Logic 4" at bounding box center [588, 102] width 38 height 10
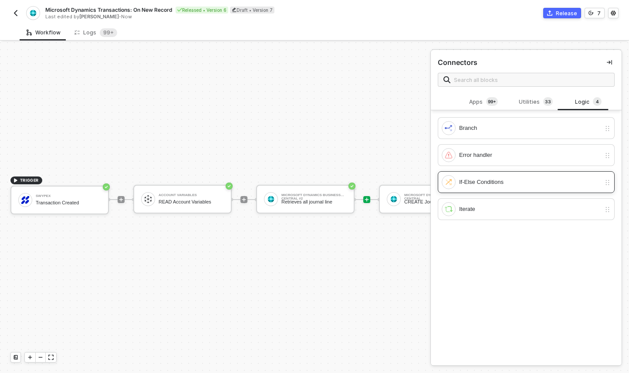
click at [507, 180] on div "If-Else Conditions" at bounding box center [529, 182] width 141 height 10
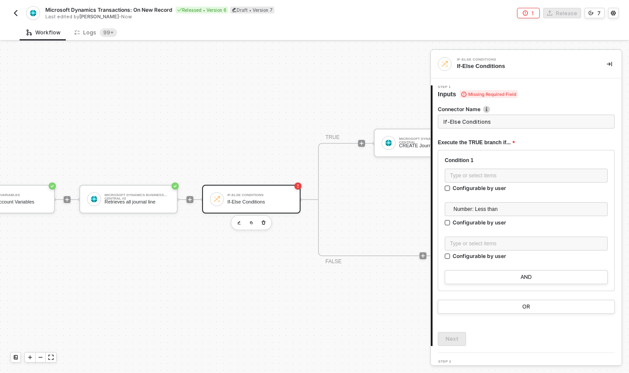
scroll to position [16, 233]
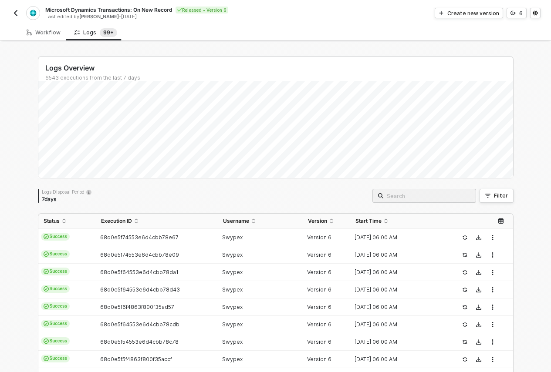
click at [14, 11] on img "button" at bounding box center [15, 13] width 7 height 7
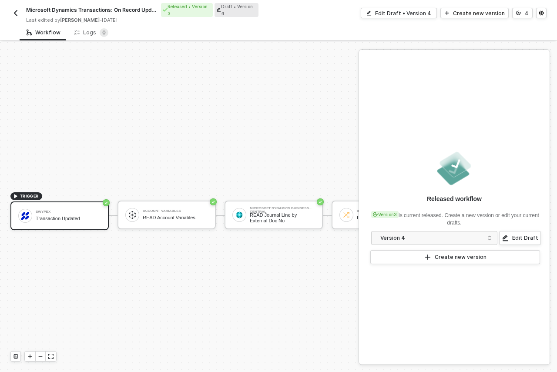
scroll to position [23, 0]
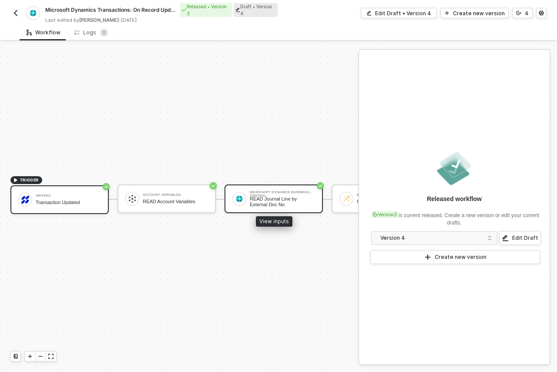
click at [254, 197] on div "READ Journal Line by External Doc No" at bounding box center [282, 201] width 65 height 11
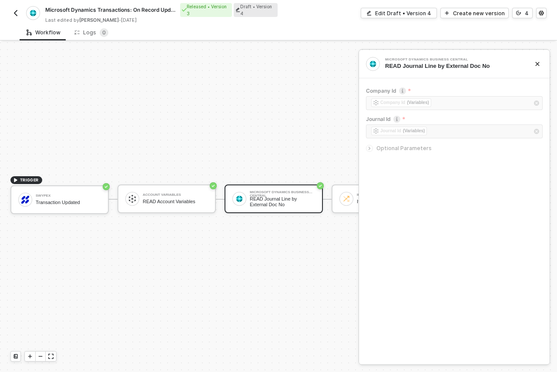
click at [372, 148] on icon "icon-arrow-right-small" at bounding box center [369, 148] width 5 height 5
click at [399, 13] on div "Edit Draft • Version 4" at bounding box center [403, 13] width 56 height 7
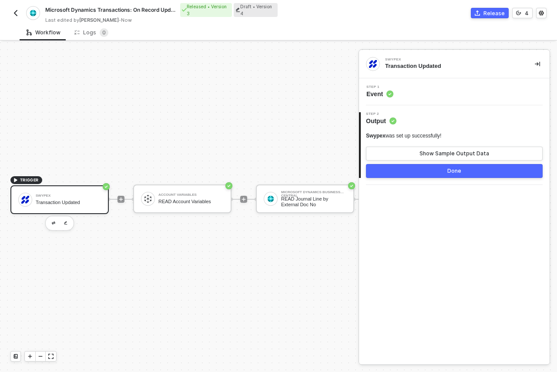
click at [375, 92] on span "Event" at bounding box center [379, 94] width 27 height 9
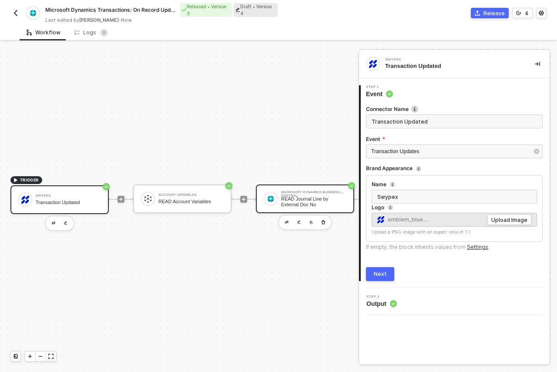
click at [306, 196] on div "READ Journal Line by External Doc No" at bounding box center [313, 201] width 65 height 11
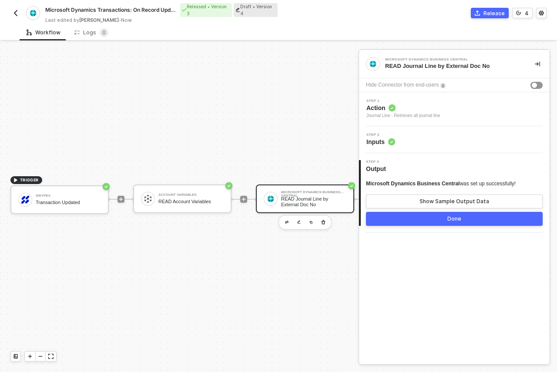
click at [379, 111] on span "Action" at bounding box center [403, 108] width 74 height 9
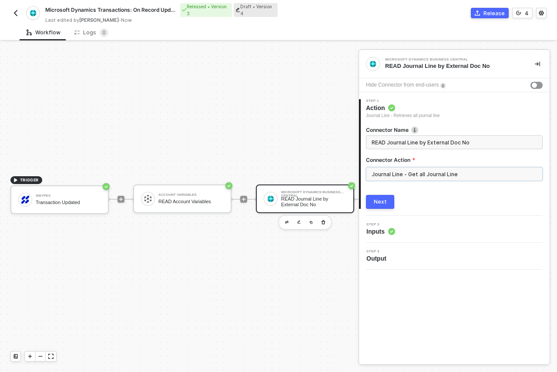
click at [405, 177] on input "Journal Line - Get all Journal Line" at bounding box center [454, 174] width 177 height 14
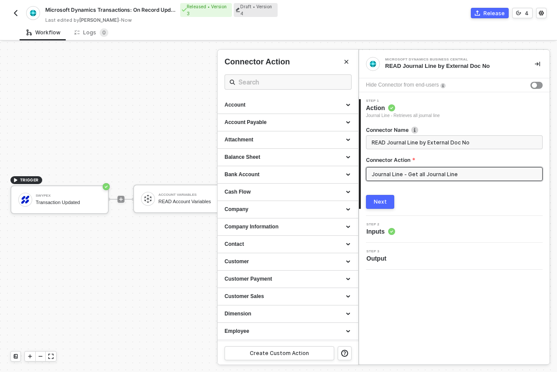
click at [405, 177] on input "Journal Line - Get all Journal Line" at bounding box center [454, 174] width 177 height 14
click at [393, 229] on circle at bounding box center [391, 232] width 7 height 7
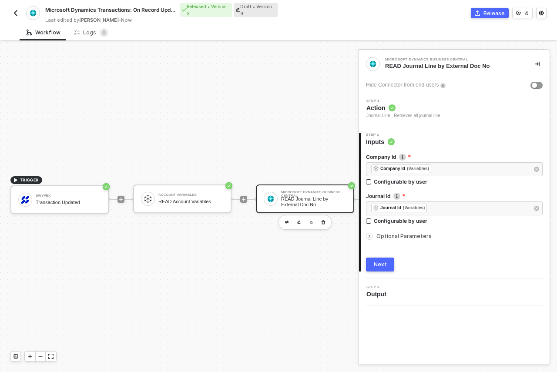
click at [403, 236] on span "Optional Parameters" at bounding box center [404, 236] width 55 height 7
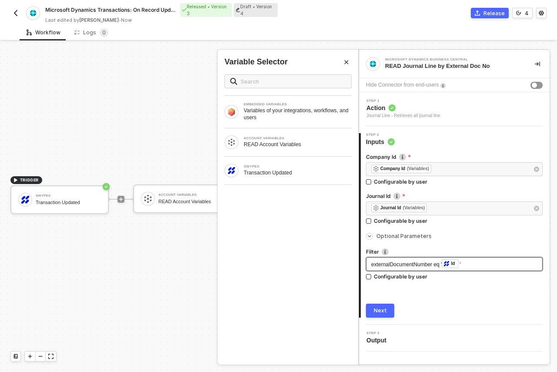
drag, startPoint x: 483, startPoint y: 264, endPoint x: 358, endPoint y: 261, distance: 125.0
click at [359, 261] on div "Microsoft Dynamics Business Central READ Journal Line by External Doc No Hide C…" at bounding box center [455, 207] width 192 height 316
copy div "externalDocumentNumber eq ' ﻿ Id '"
click at [12, 8] on button "button" at bounding box center [15, 13] width 10 height 10
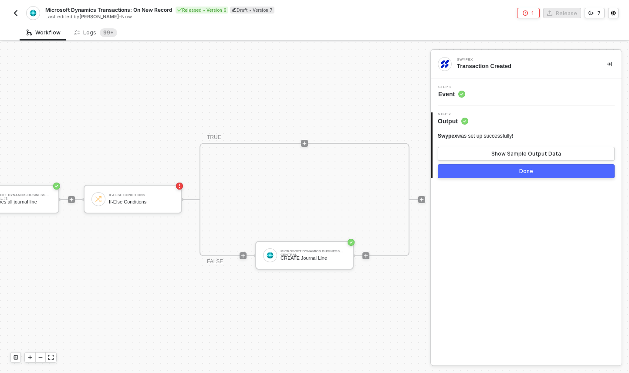
scroll to position [23, 296]
click at [171, 191] on div "If-Else Conditions If-Else Conditions" at bounding box center [140, 199] width 65 height 17
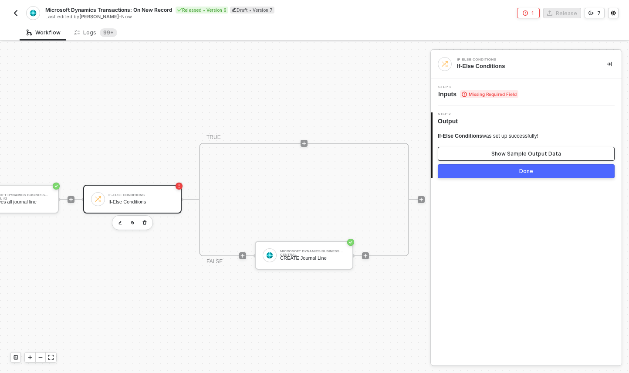
click at [503, 151] on div "Show Sample Output Data" at bounding box center [526, 153] width 70 height 7
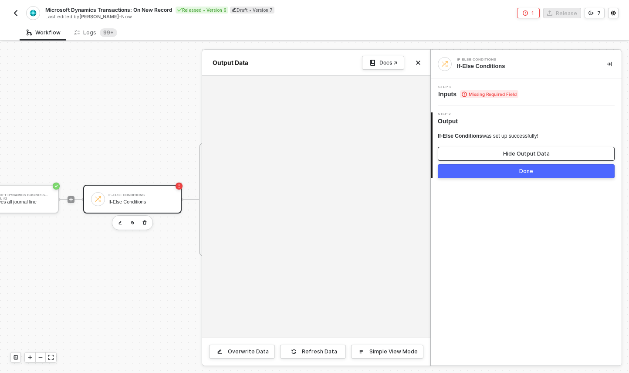
click at [503, 151] on button "Hide Output Data" at bounding box center [525, 154] width 177 height 14
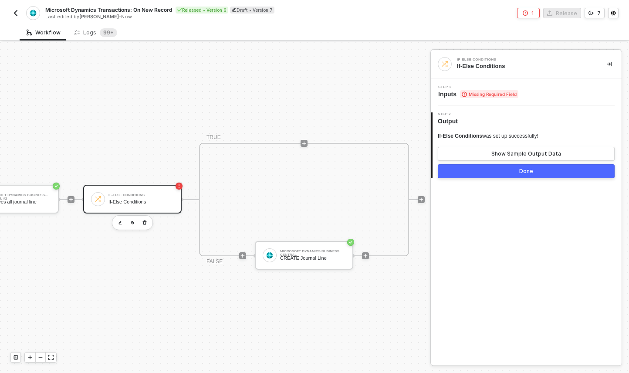
click at [485, 92] on span "Missing Required Field" at bounding box center [489, 94] width 58 height 8
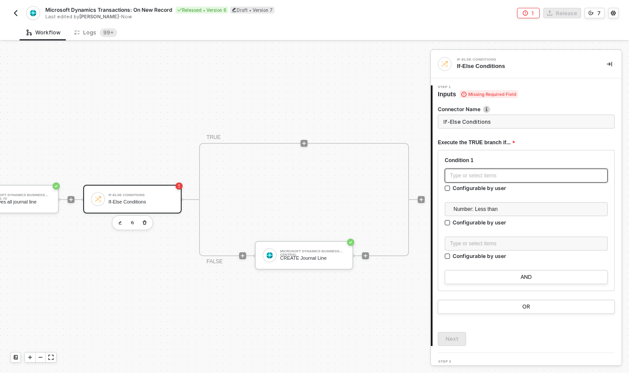
click at [476, 173] on div "Type or select items ﻿" at bounding box center [526, 175] width 152 height 8
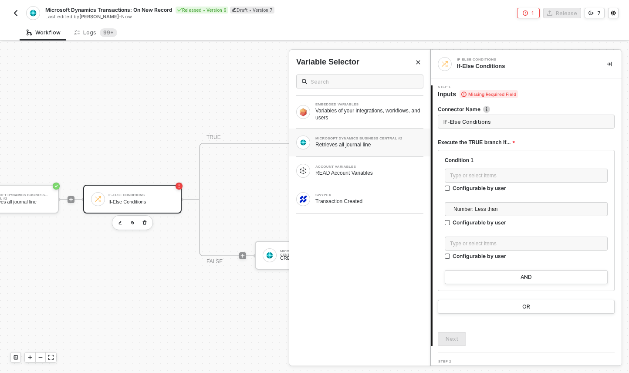
click at [395, 142] on div "Retrieves all journal line" at bounding box center [369, 144] width 108 height 7
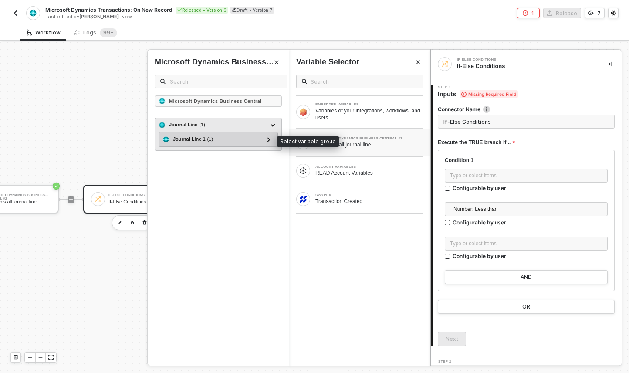
click at [256, 139] on div "Journal Line 1 ( 1 )" at bounding box center [212, 139] width 101 height 10
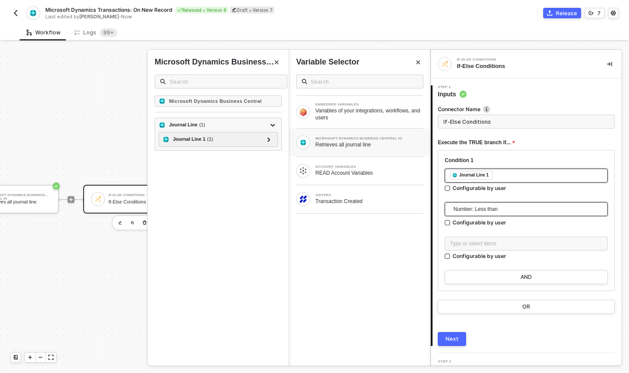
click at [469, 207] on span "Number: Less than" at bounding box center [527, 208] width 149 height 13
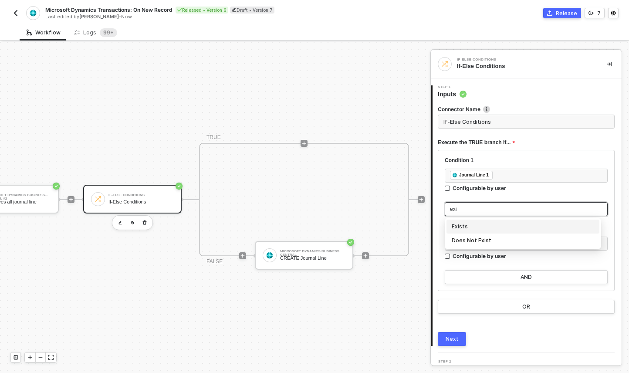
type input "exis"
click at [532, 226] on div "Exists" at bounding box center [522, 227] width 142 height 10
type input "Only continue if Journal Line 1 Exists"
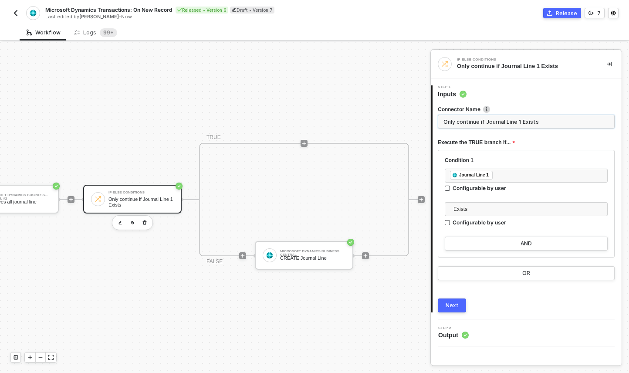
drag, startPoint x: 484, startPoint y: 122, endPoint x: 496, endPoint y: 121, distance: 11.8
click at [496, 121] on input "Only continue if Journal Line 1 Exists" at bounding box center [525, 121] width 177 height 14
click at [506, 123] on input "Only continue if Journal Line 1 Exists" at bounding box center [525, 121] width 177 height 14
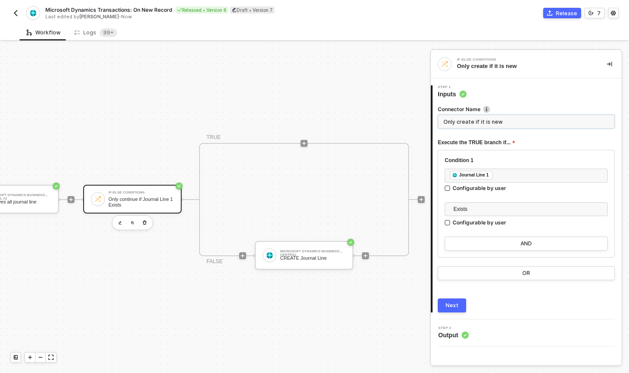
type input "Only create if it is new"
click at [538, 104] on div "Connector Name Only create if it is new Execute the TRUE branch if... Condition…" at bounding box center [525, 205] width 177 height 214
click at [454, 303] on div "Next" at bounding box center [451, 305] width 13 height 7
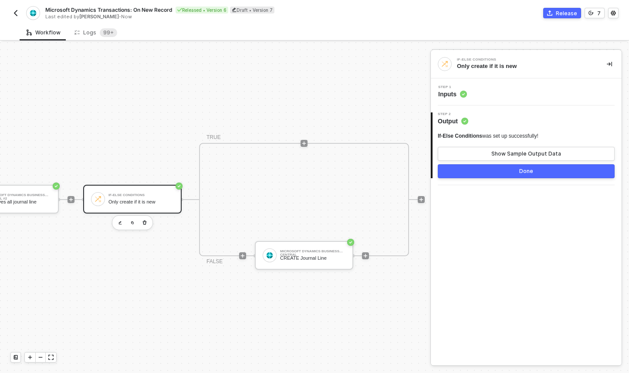
click at [163, 191] on div "If-Else Conditions Only create if it is new" at bounding box center [140, 199] width 65 height 17
click at [501, 67] on div "Only create if it is new" at bounding box center [525, 66] width 136 height 8
click at [520, 152] on div "Show Sample Output Data" at bounding box center [526, 153] width 70 height 7
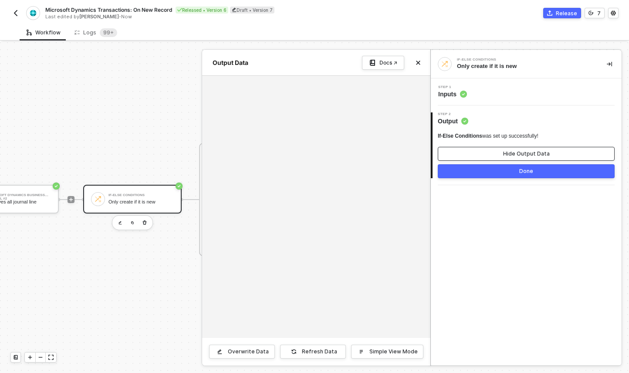
click at [520, 152] on div "Hide Output Data" at bounding box center [526, 153] width 47 height 7
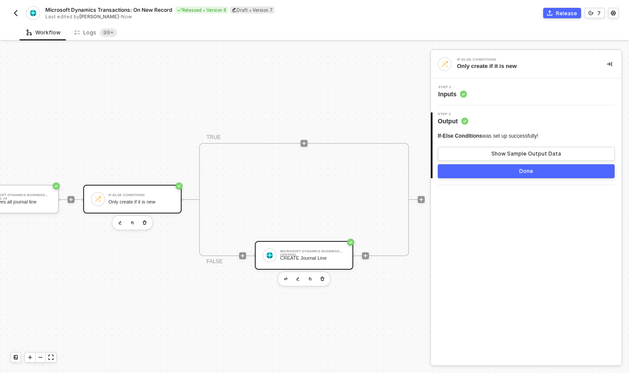
click at [316, 247] on div "Microsoft Dynamics Business Central CREATE Journal Line" at bounding box center [312, 255] width 65 height 17
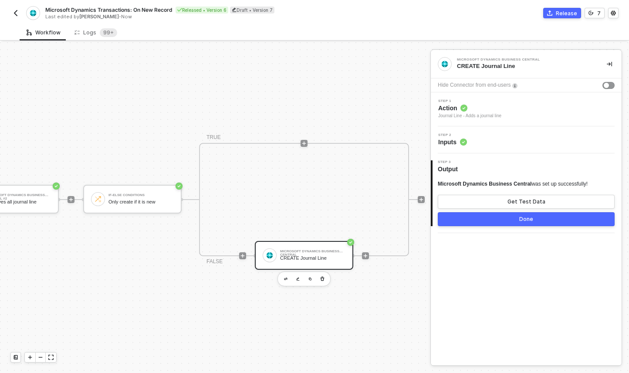
click at [442, 138] on span "Inputs" at bounding box center [452, 142] width 29 height 9
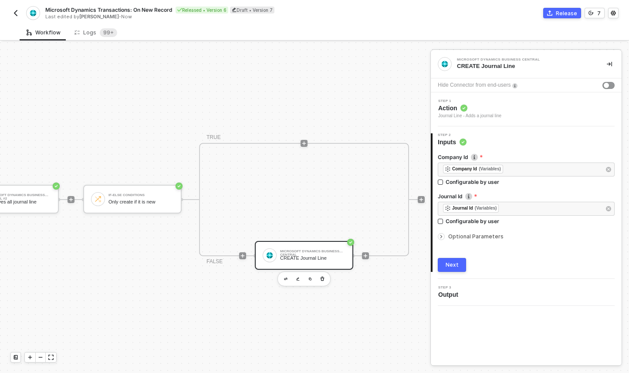
click at [458, 236] on span "Optional Parameters" at bounding box center [475, 236] width 55 height 7
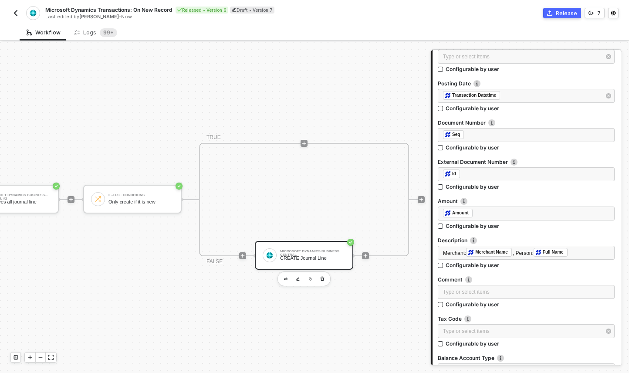
scroll to position [418, 0]
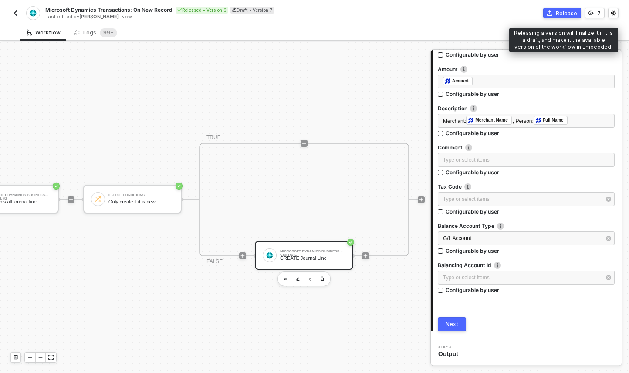
click at [565, 15] on div "Release" at bounding box center [565, 13] width 21 height 7
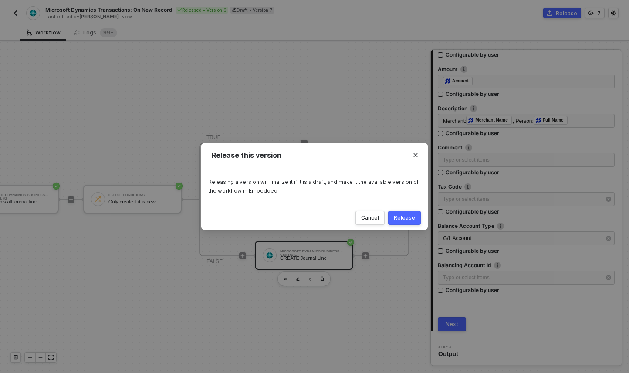
click at [414, 218] on div "Release" at bounding box center [403, 217] width 21 height 7
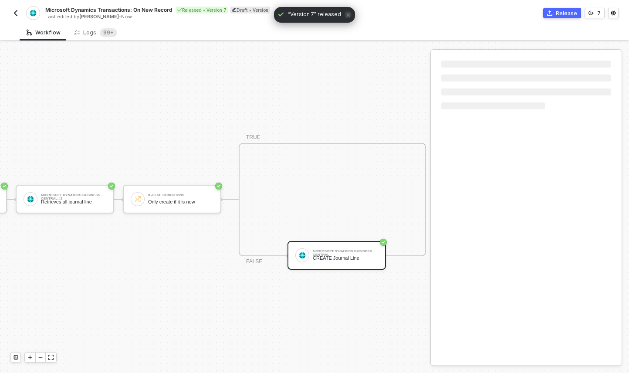
scroll to position [23, 215]
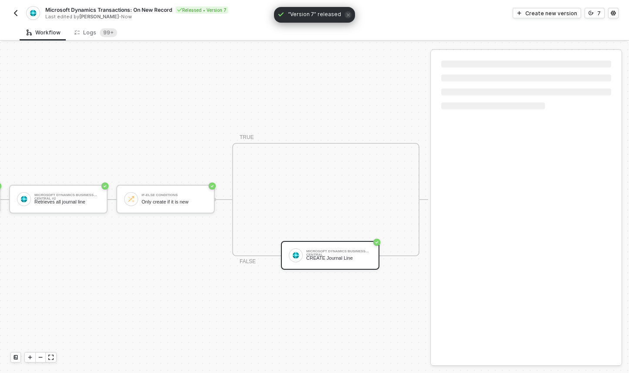
click at [148, 262] on div "TRIGGER Swypex Transaction Created Account Variables READ Account Variables Mic…" at bounding box center [106, 199] width 643 height 346
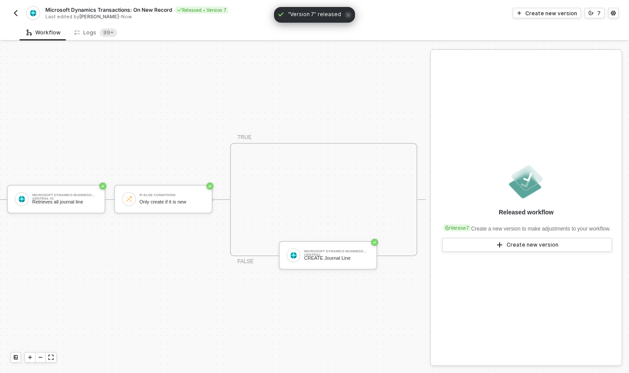
scroll to position [23, 224]
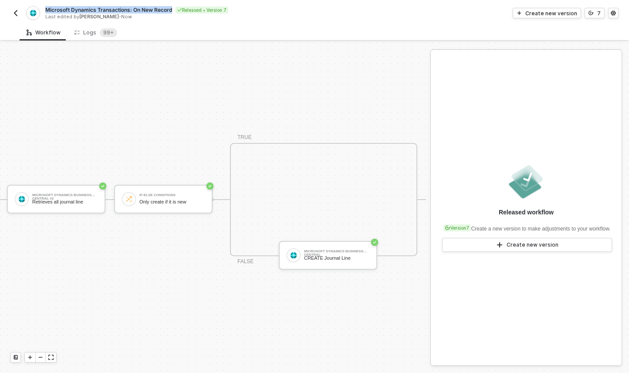
drag, startPoint x: 43, startPoint y: 10, endPoint x: 171, endPoint y: 12, distance: 127.6
click at [171, 12] on div "Microsoft Dynamics Transactions: On New Record Released • Version 7 Last edited…" at bounding box center [162, 13] width 304 height 14
copy span "Microsoft Dynamics Transactions: On New Record"
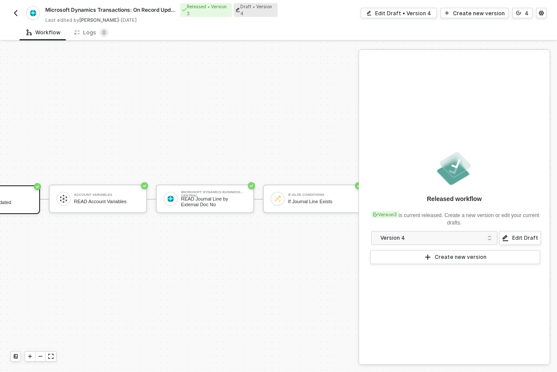
scroll to position [23, 161]
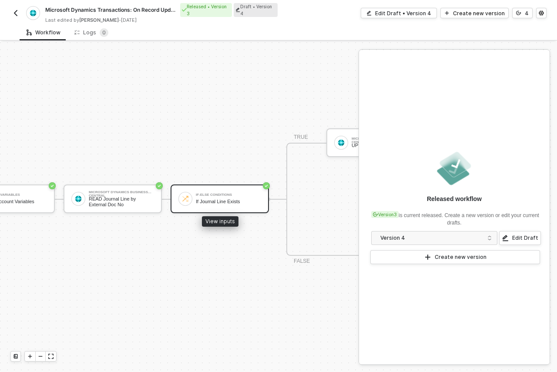
click at [229, 199] on div "If Journal Line Exists" at bounding box center [228, 202] width 65 height 6
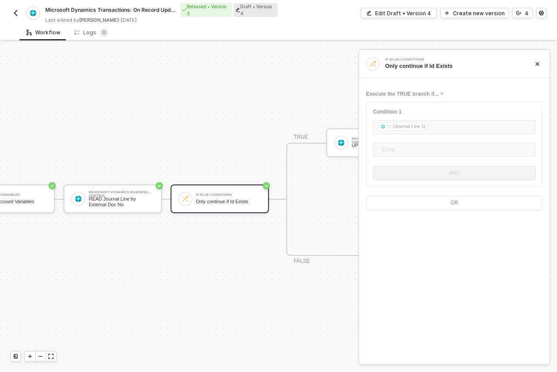
scroll to position [16, 161]
click at [219, 99] on div "TRIGGER Swypex Transaction Updated Account Variables READ Account Variables Mic…" at bounding box center [156, 199] width 635 height 346
